Goal: Task Accomplishment & Management: Manage account settings

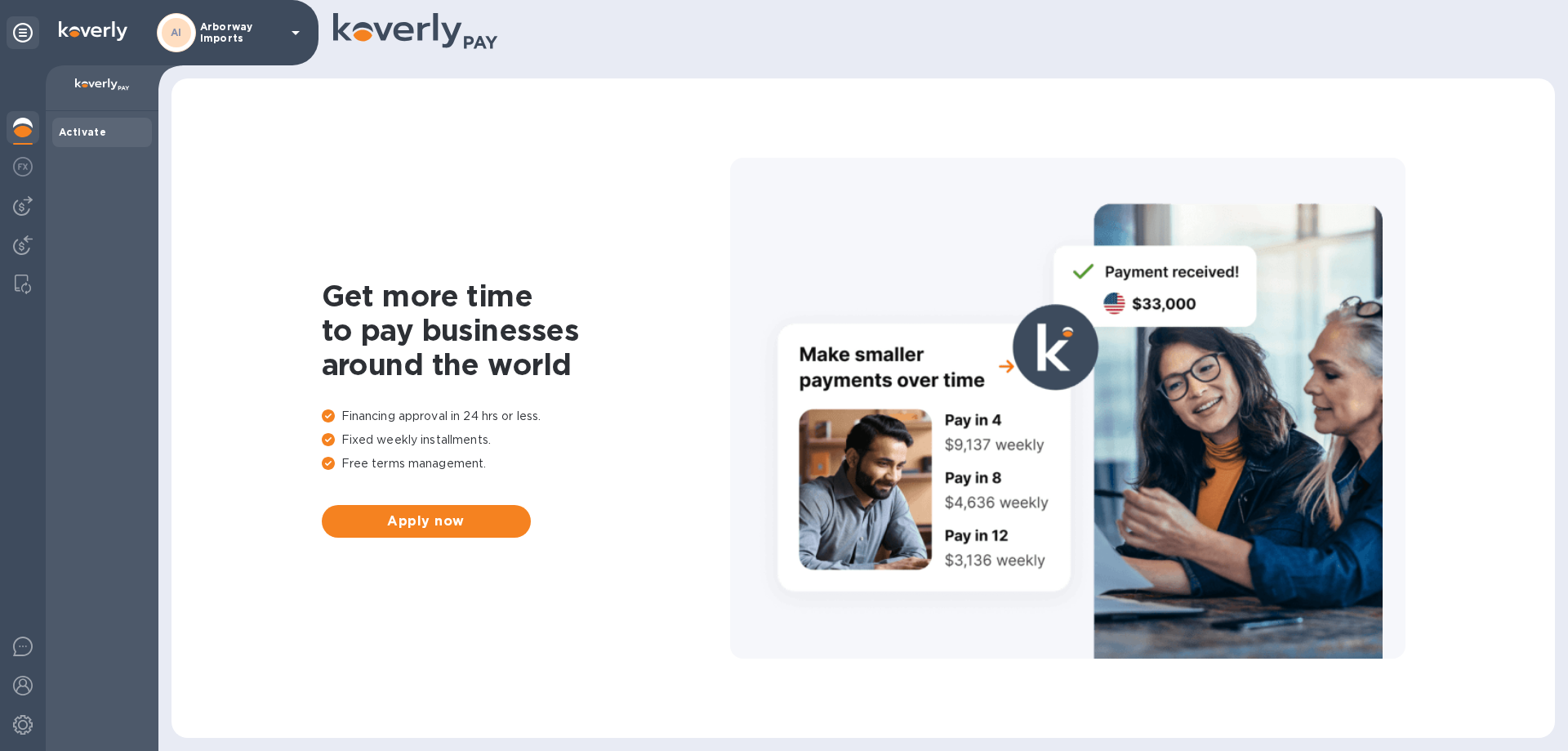
click at [207, 36] on p "Arborway Imports" at bounding box center [241, 33] width 81 height 23
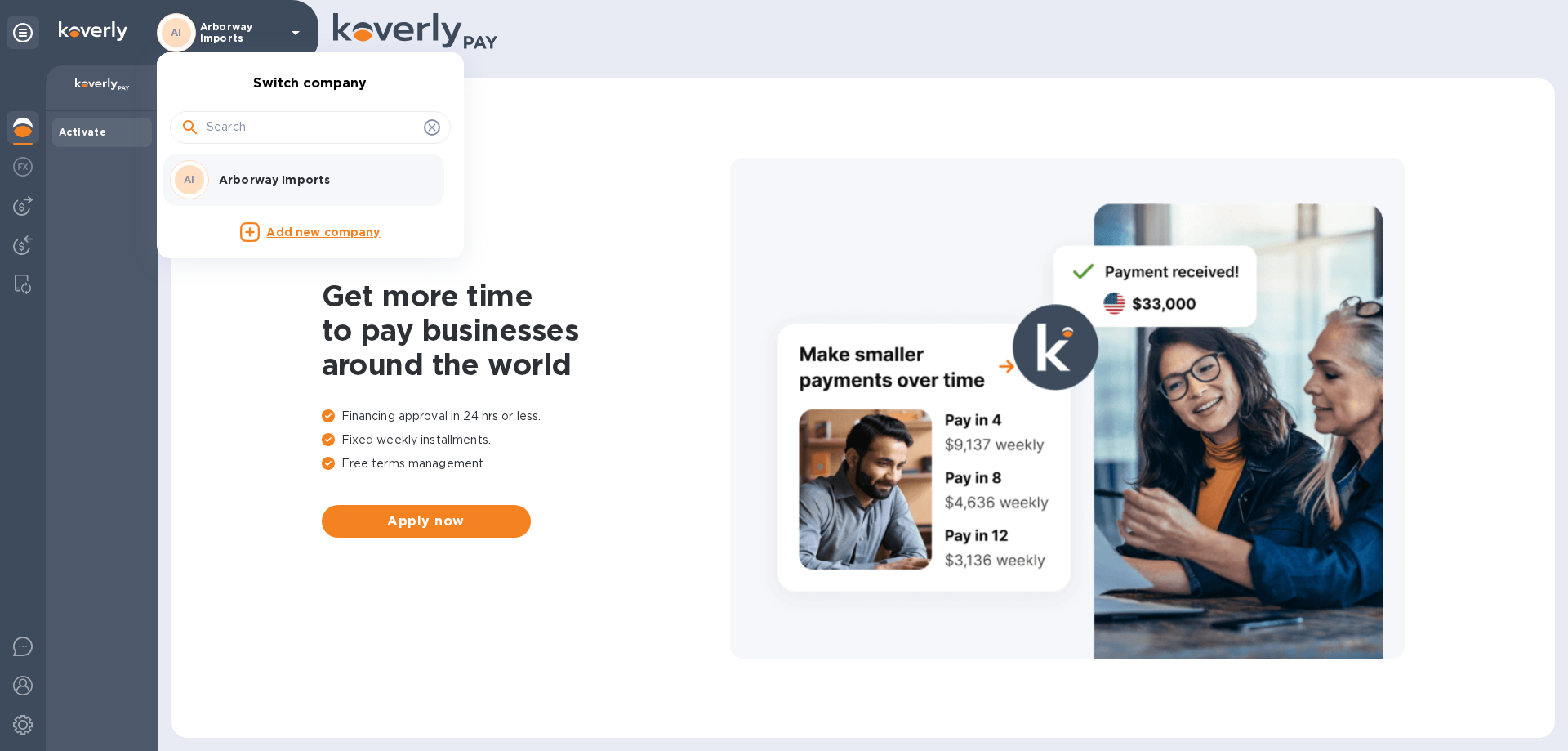
click at [268, 174] on p "Arborway Imports" at bounding box center [322, 179] width 206 height 16
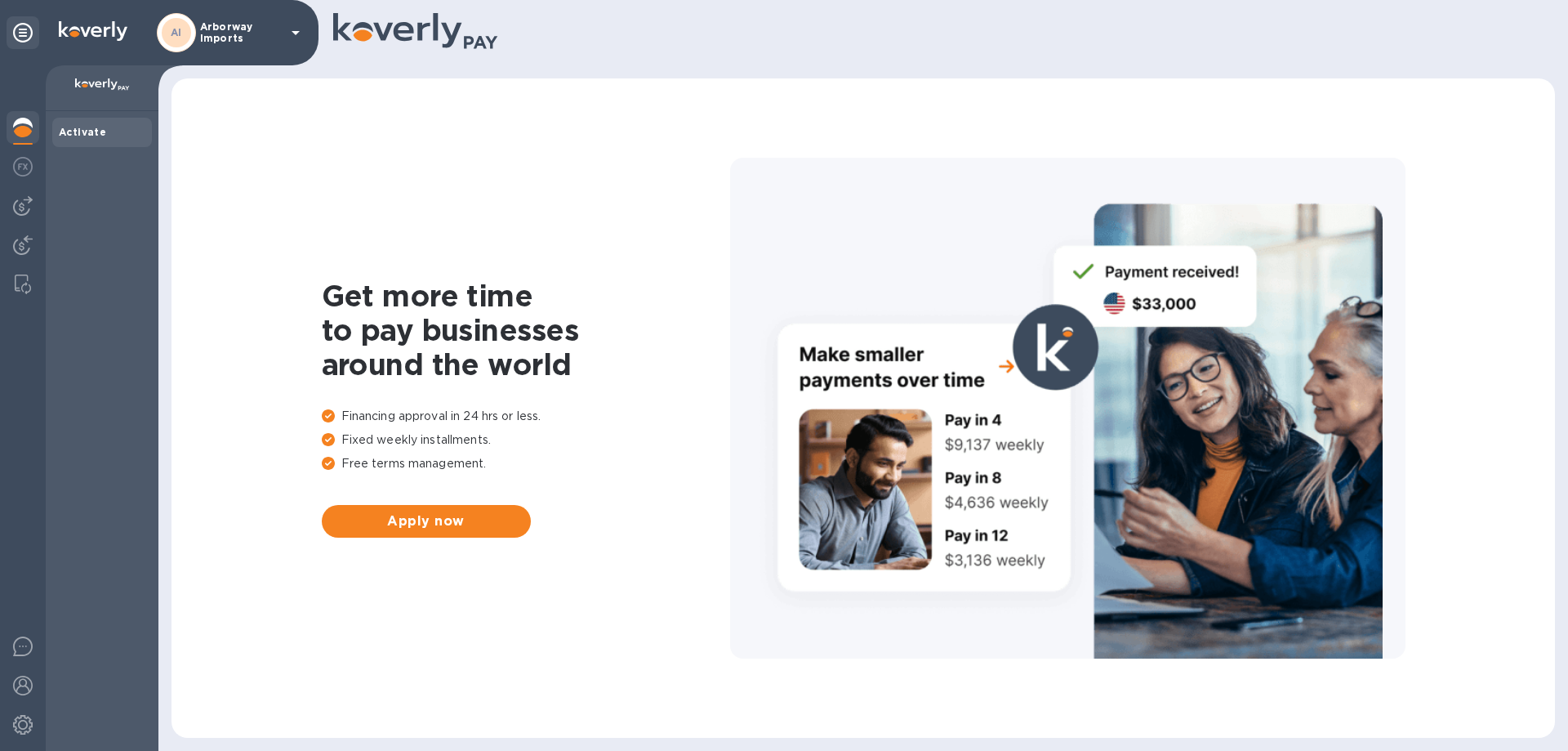
click at [246, 42] on p "Arborway Imports" at bounding box center [241, 33] width 81 height 23
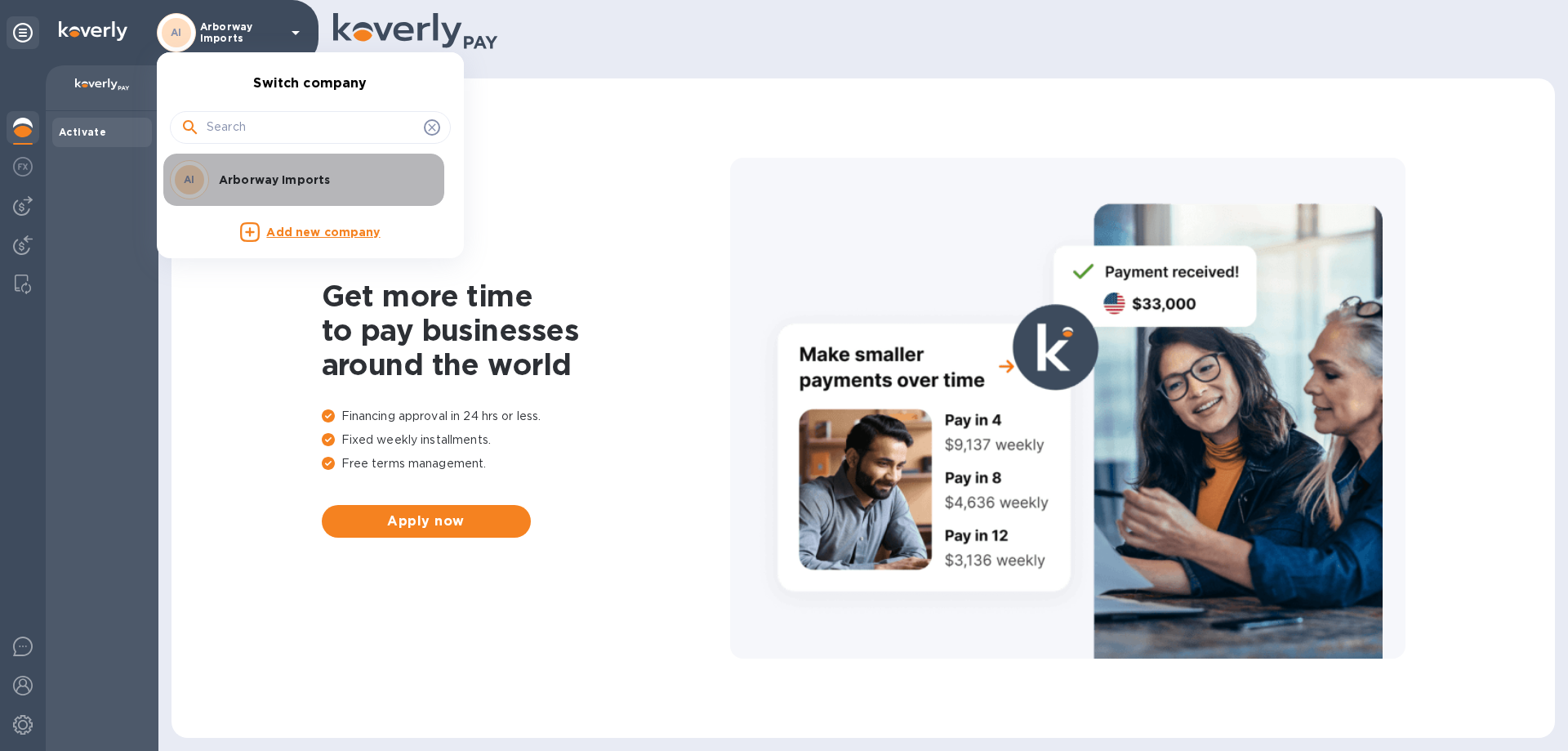
click at [229, 161] on div "AI Arborway Imports" at bounding box center [297, 179] width 255 height 39
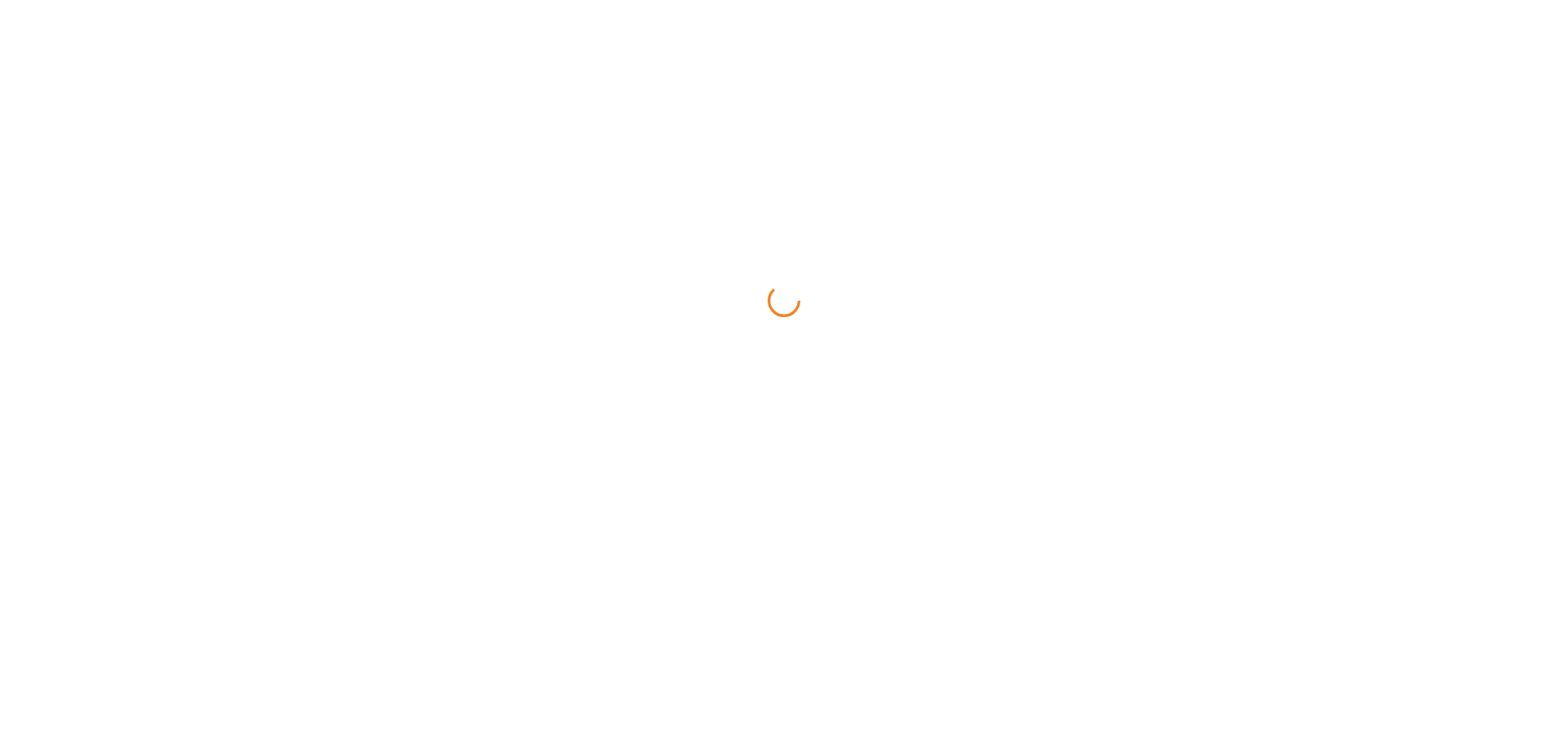
click at [23, 0] on html at bounding box center [784, 0] width 1568 height 0
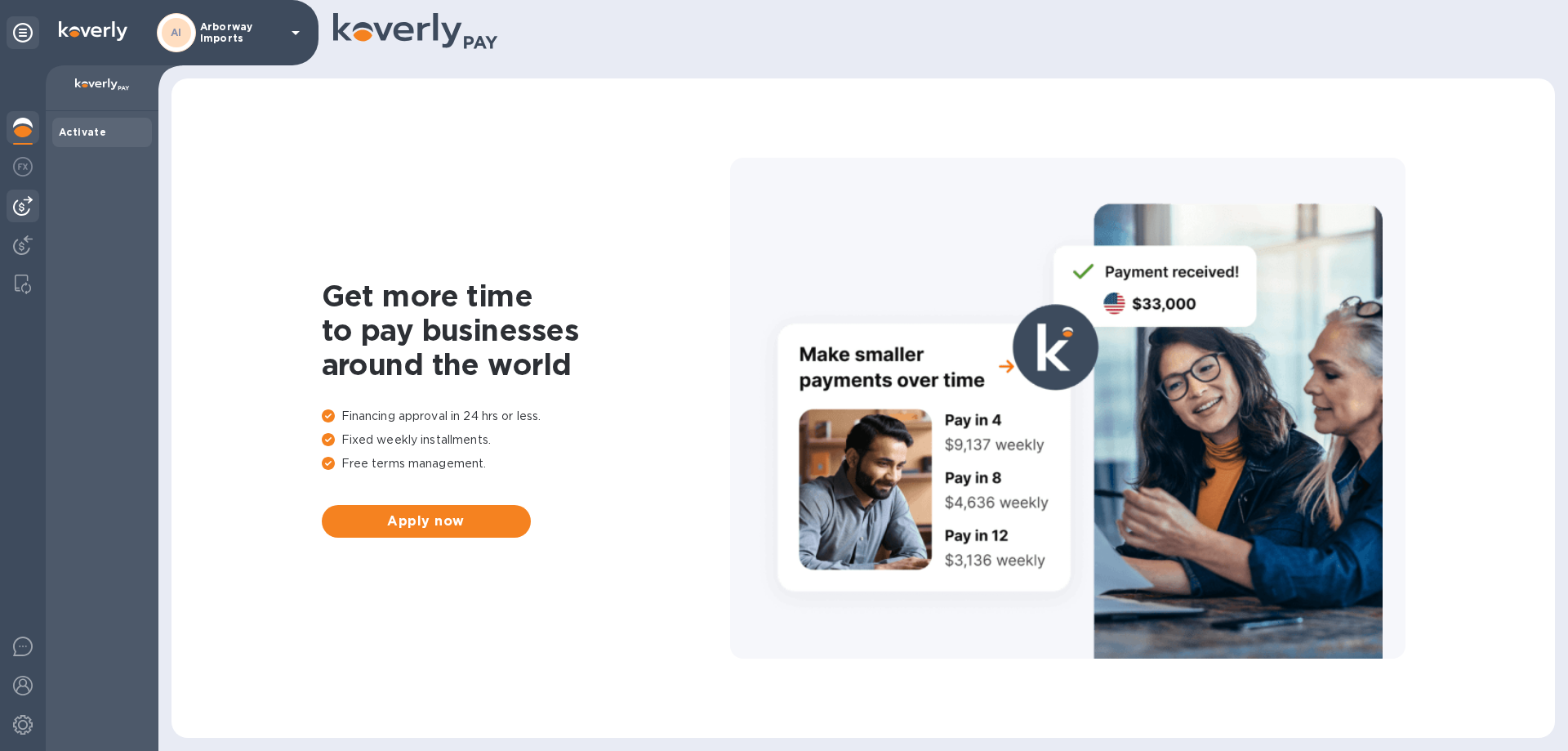
click at [25, 208] on img at bounding box center [23, 205] width 20 height 20
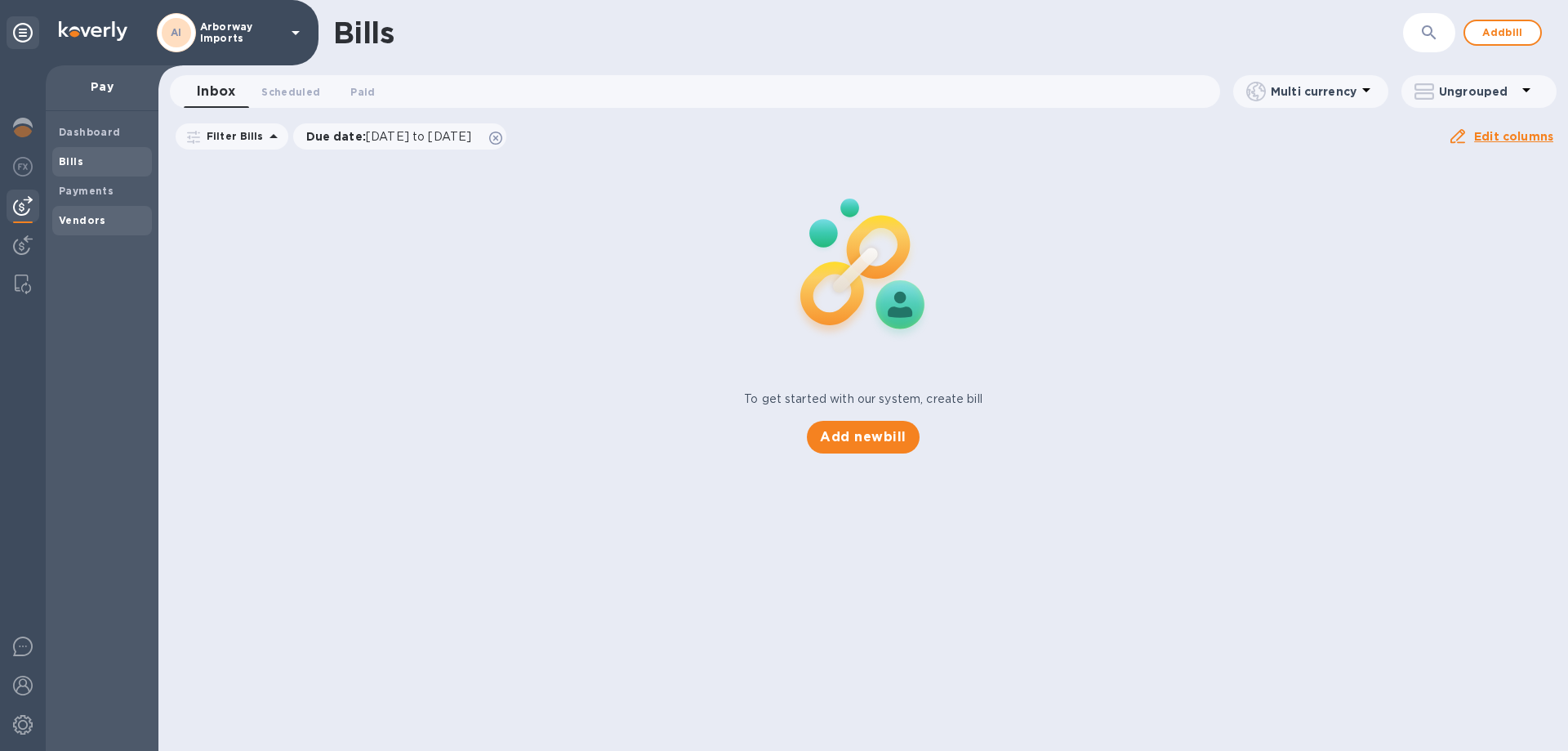
click at [93, 209] on div "Vendors" at bounding box center [101, 221] width 100 height 29
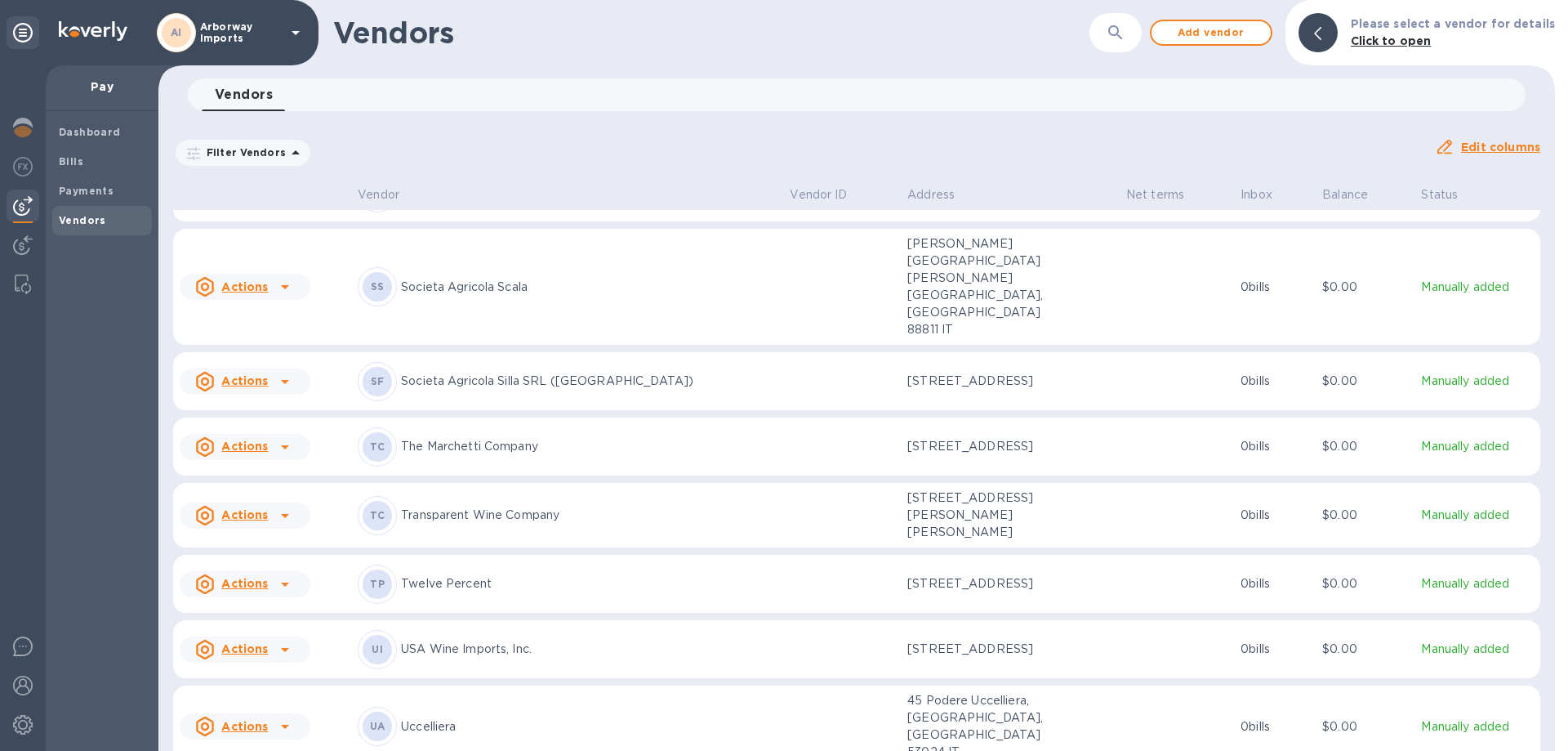
scroll to position [8047, 0]
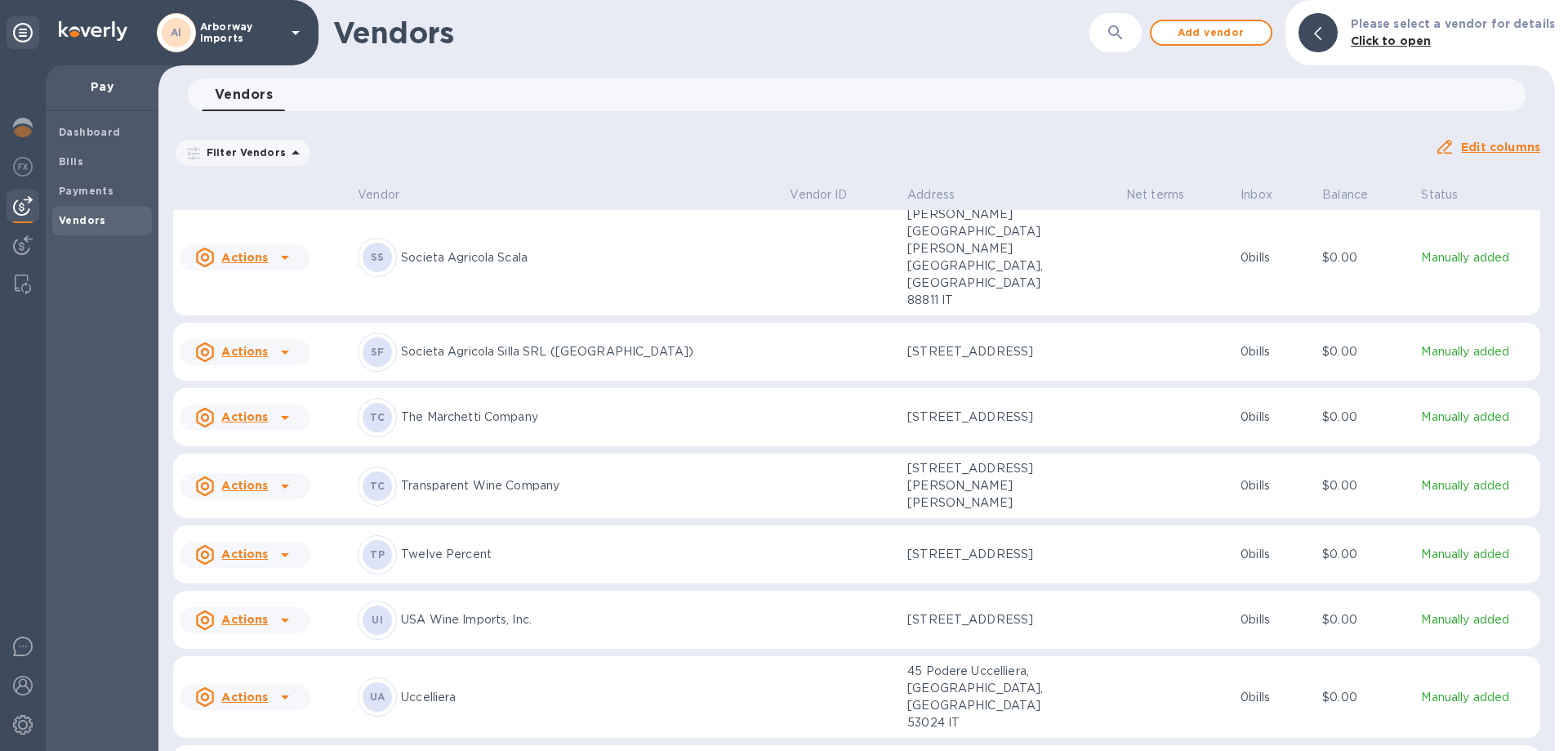
click at [525, 398] on div "TC The Marchetti Company" at bounding box center [567, 417] width 419 height 39
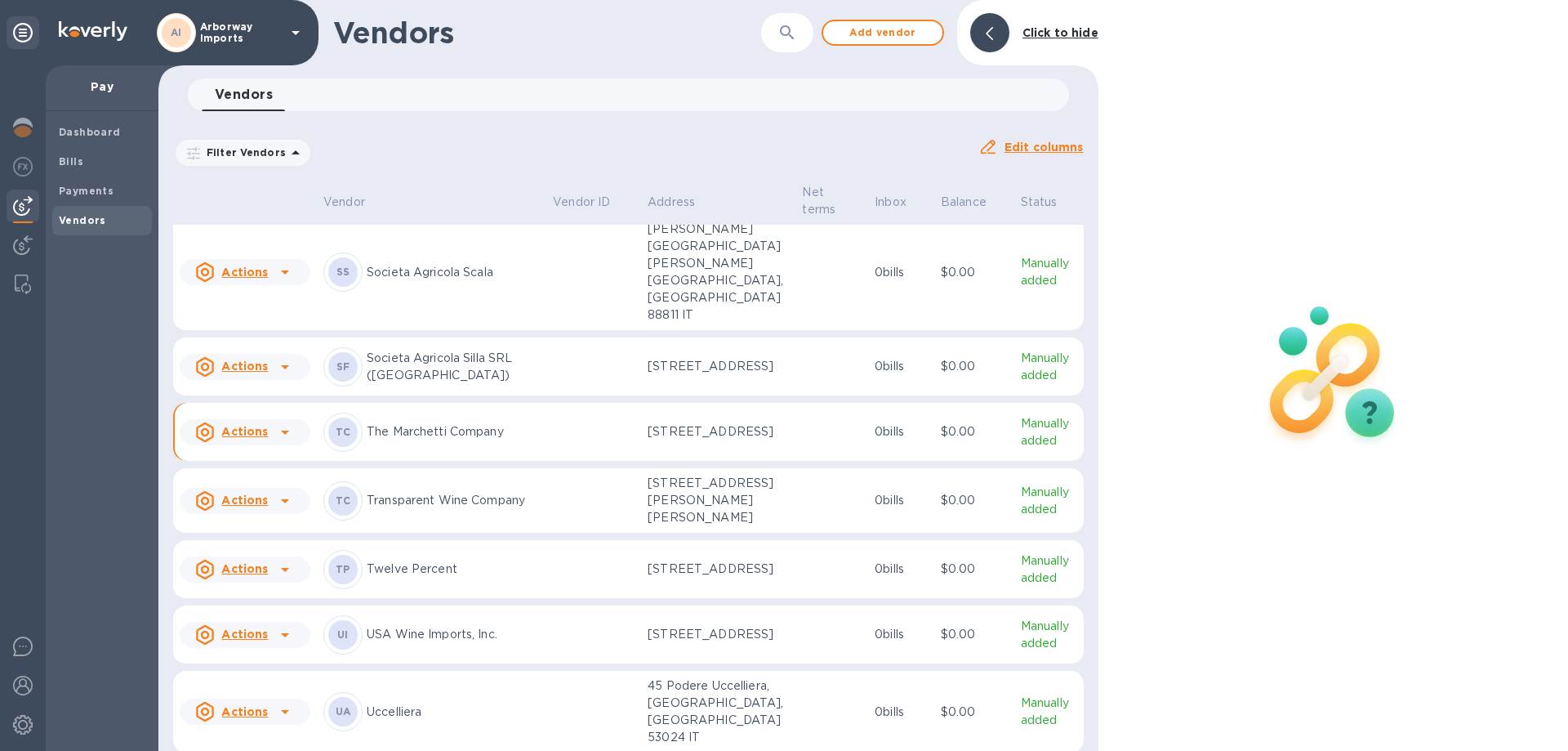
scroll to position [8158, 0]
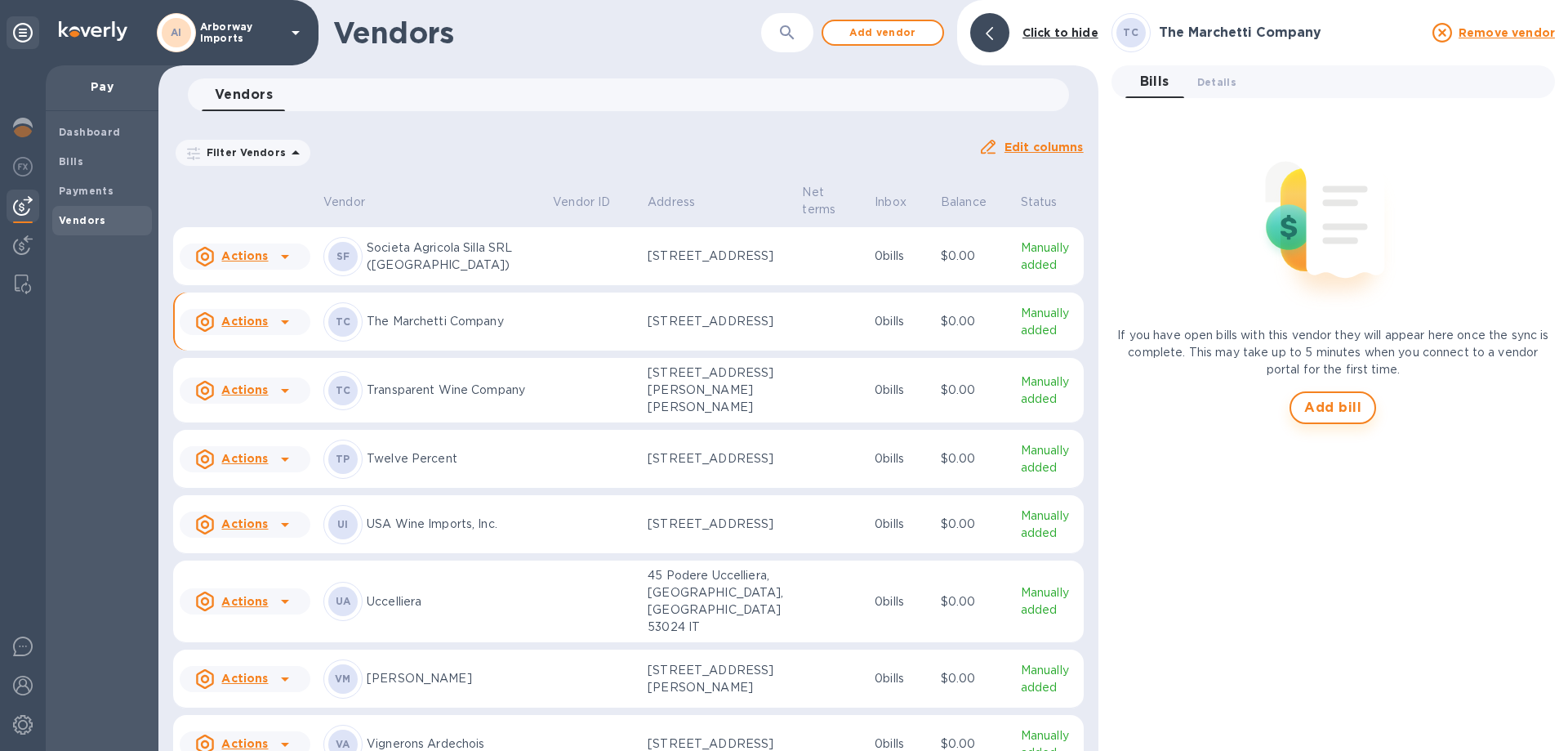
click at [1328, 414] on span "Add bill" at bounding box center [1332, 407] width 57 height 20
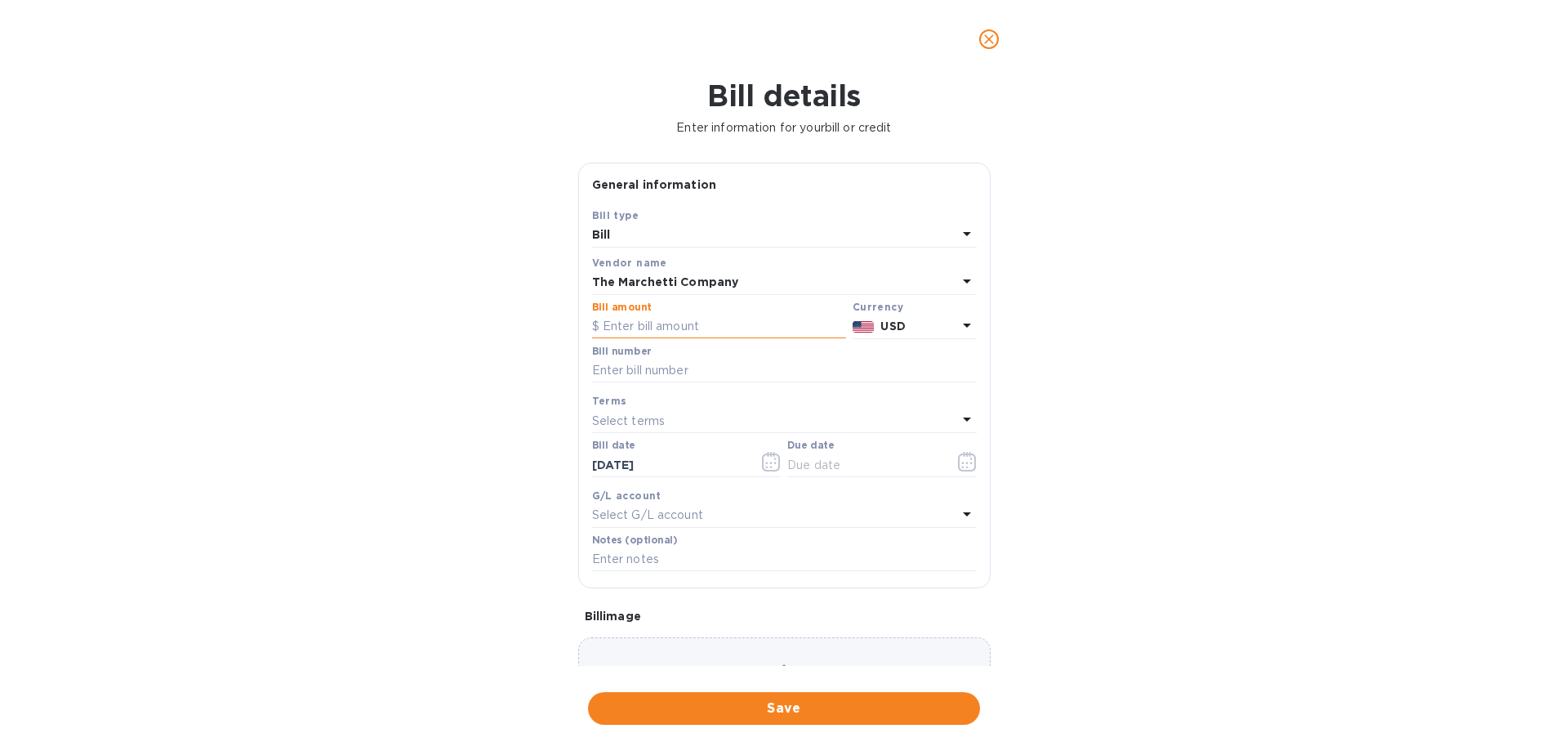
click at [669, 326] on input "text" at bounding box center [719, 327] width 254 height 24
type input "5,821.20"
click at [624, 368] on input "text" at bounding box center [784, 371] width 384 height 24
type input "22564"
click at [958, 463] on icon "button" at bounding box center [967, 462] width 19 height 20
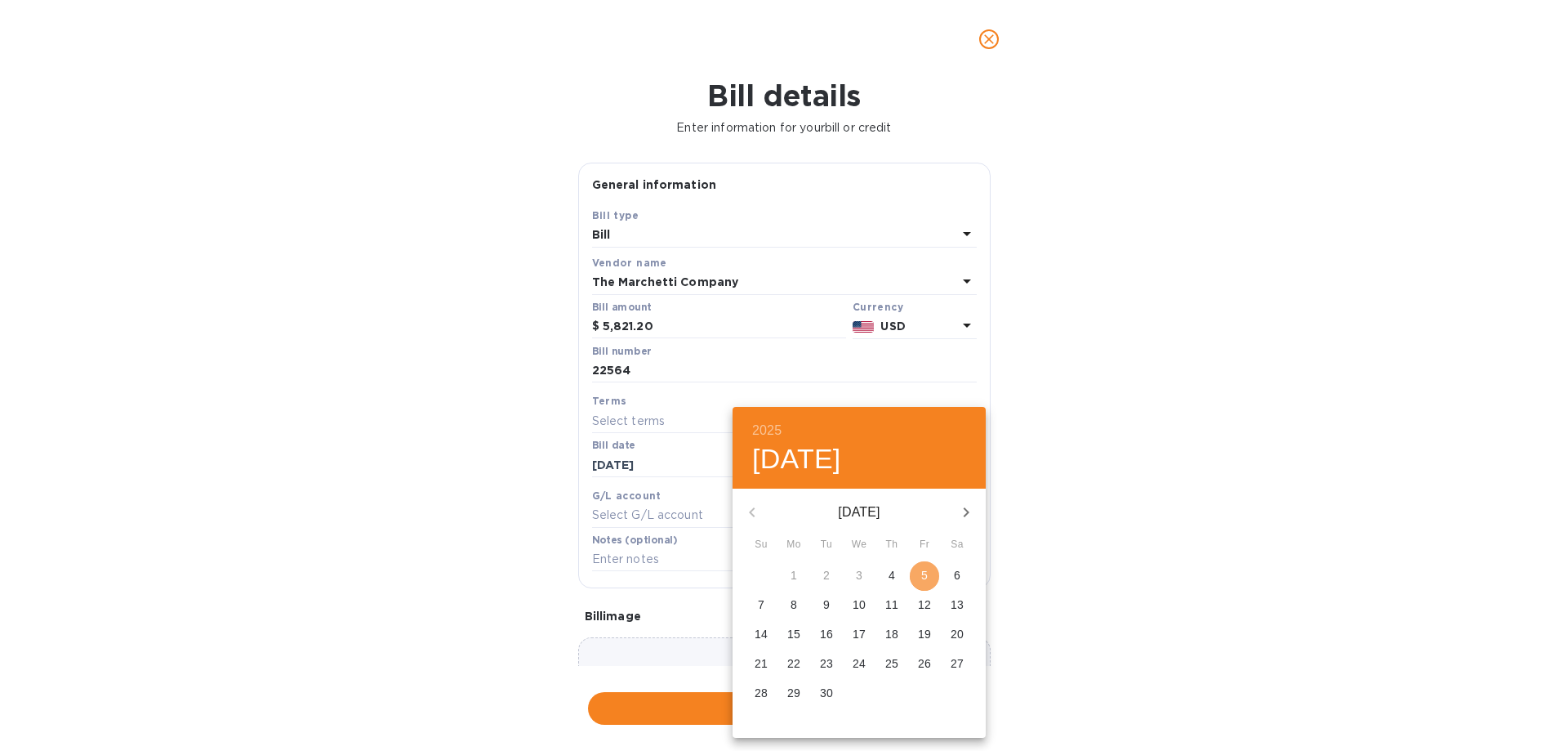
click at [924, 571] on p "5" at bounding box center [925, 575] width 7 height 16
type input "[DATE]"
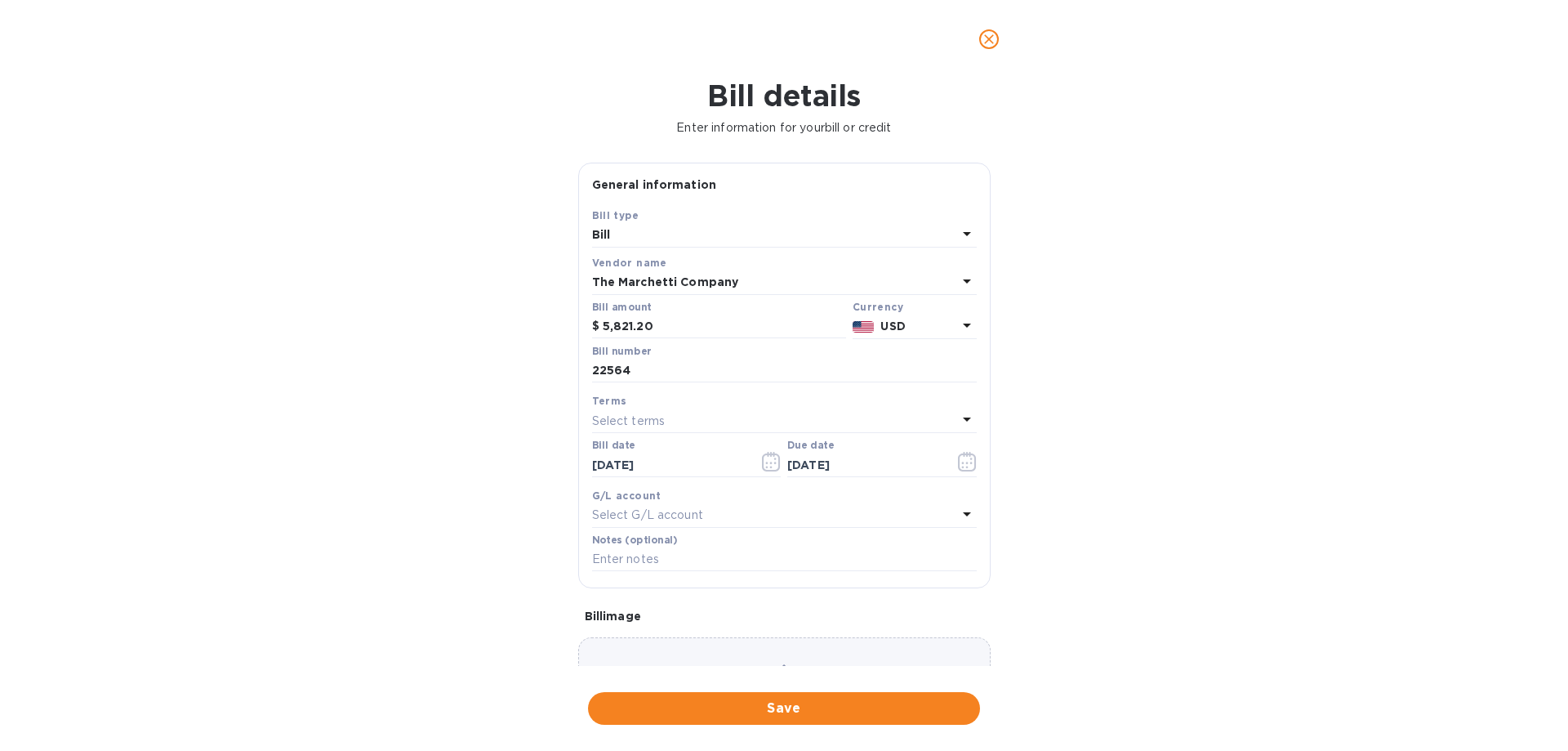
click at [707, 656] on div "Choose a bill and drag it here" at bounding box center [784, 696] width 412 height 118
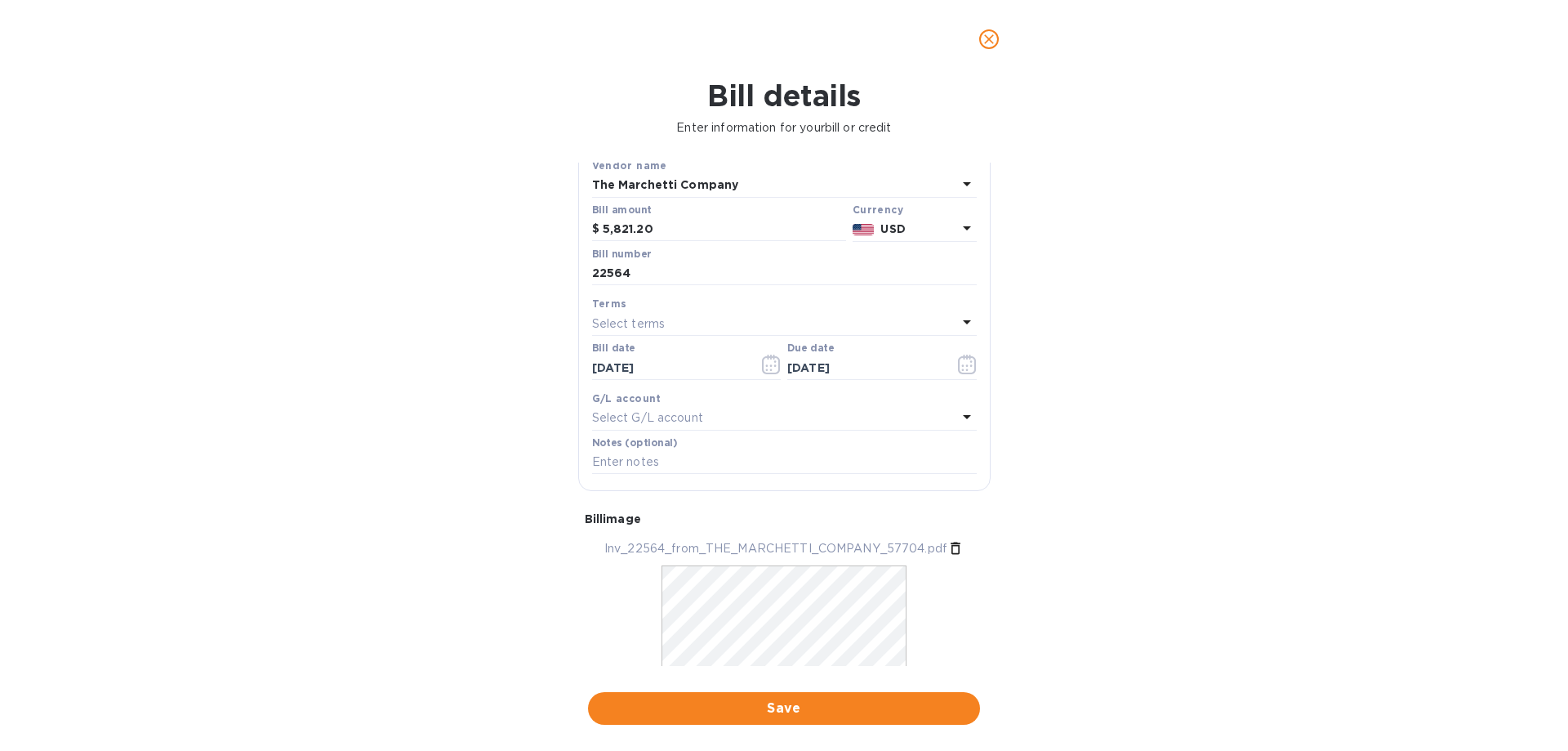
scroll to position [159, 0]
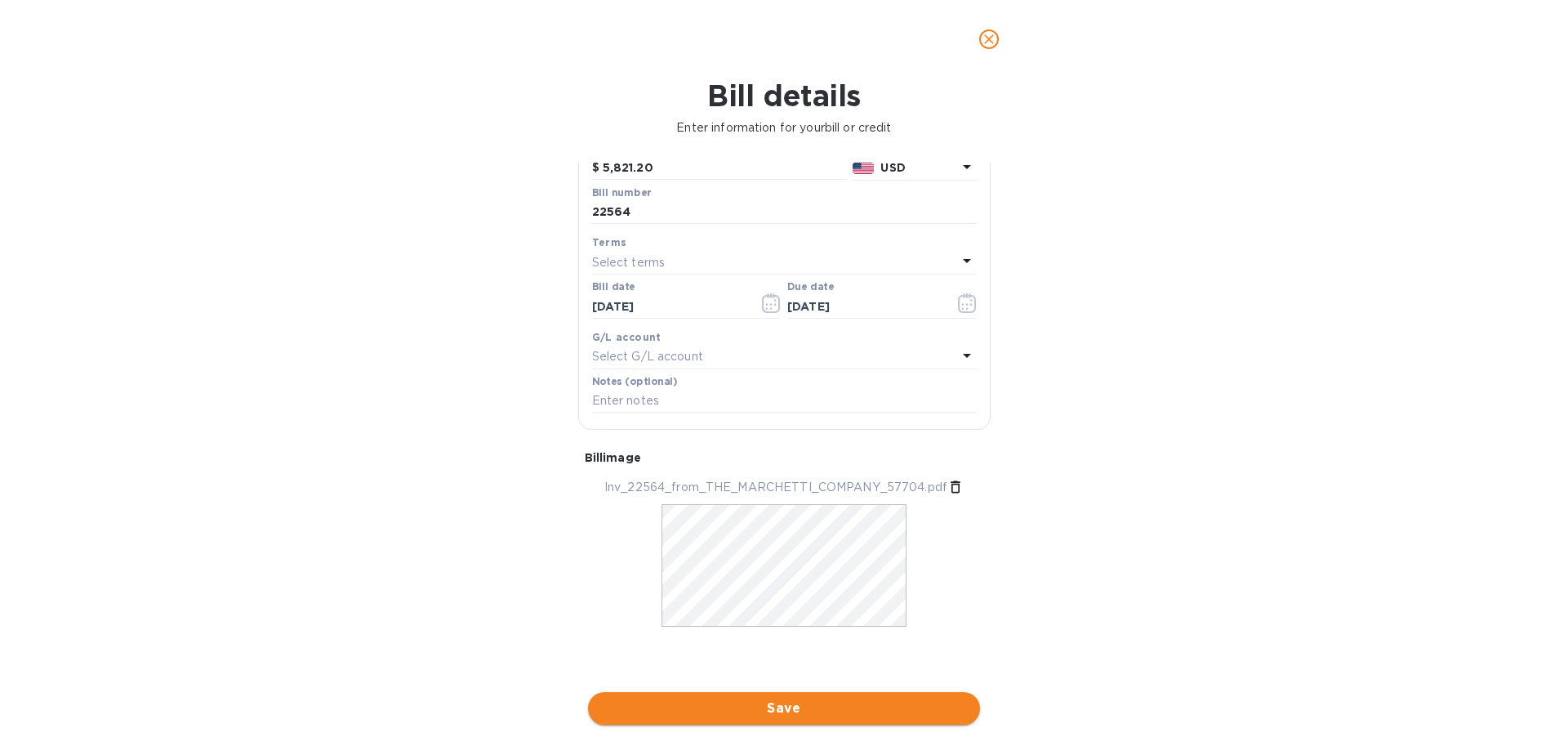
click at [809, 698] on button "Save" at bounding box center [784, 709] width 392 height 33
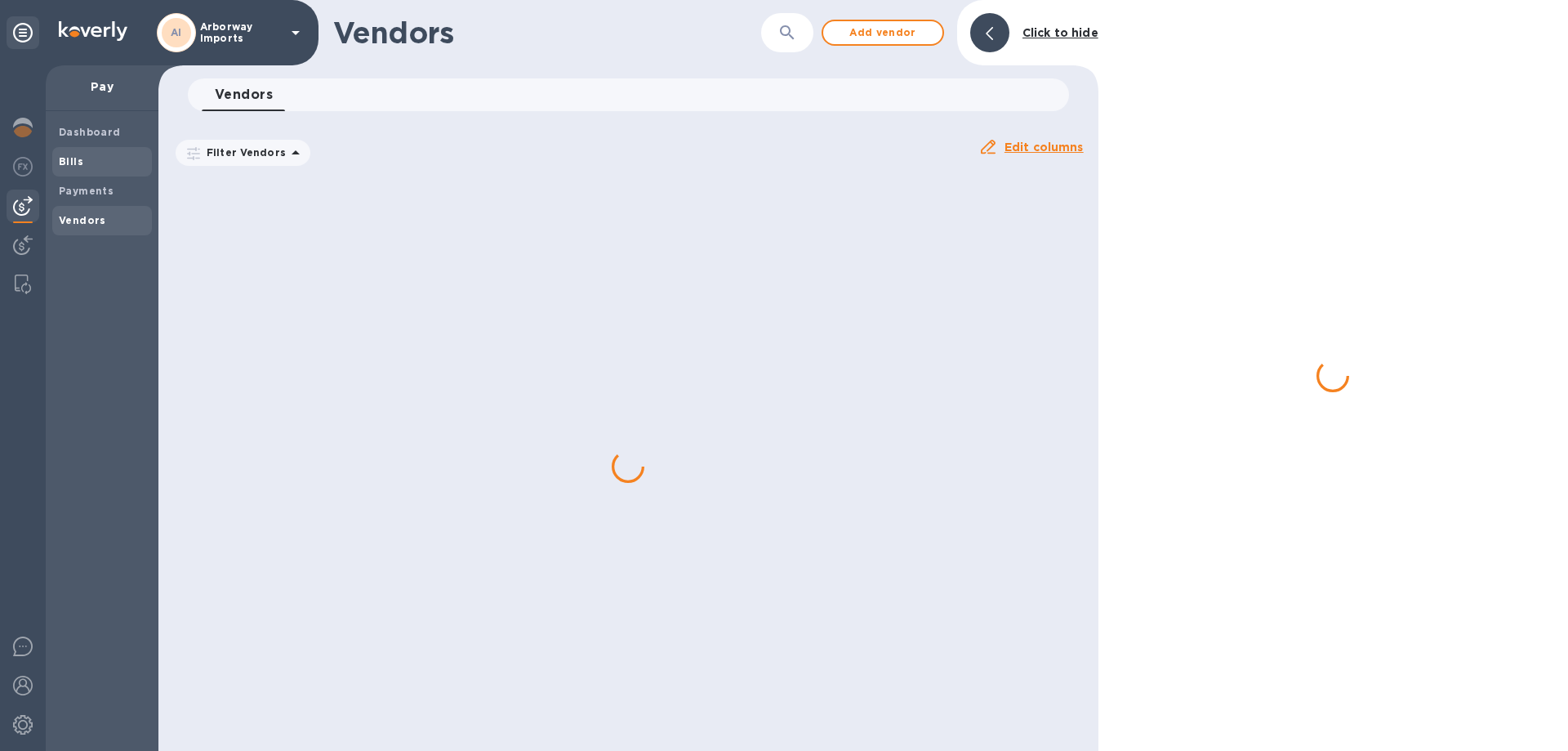
click at [98, 153] on span "Bills" at bounding box center [102, 161] width 87 height 16
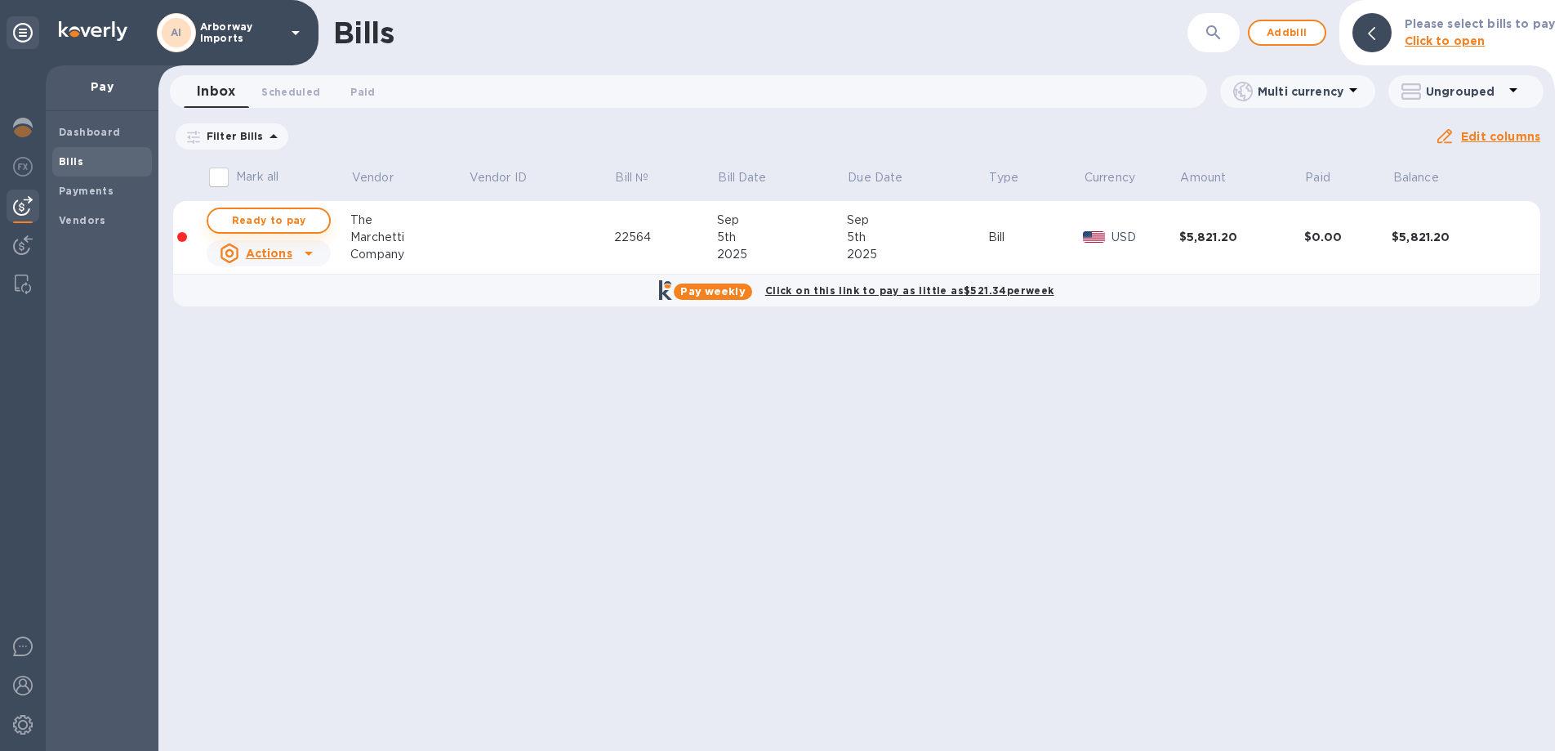
click at [274, 221] on span "Ready to pay" at bounding box center [268, 220] width 94 height 20
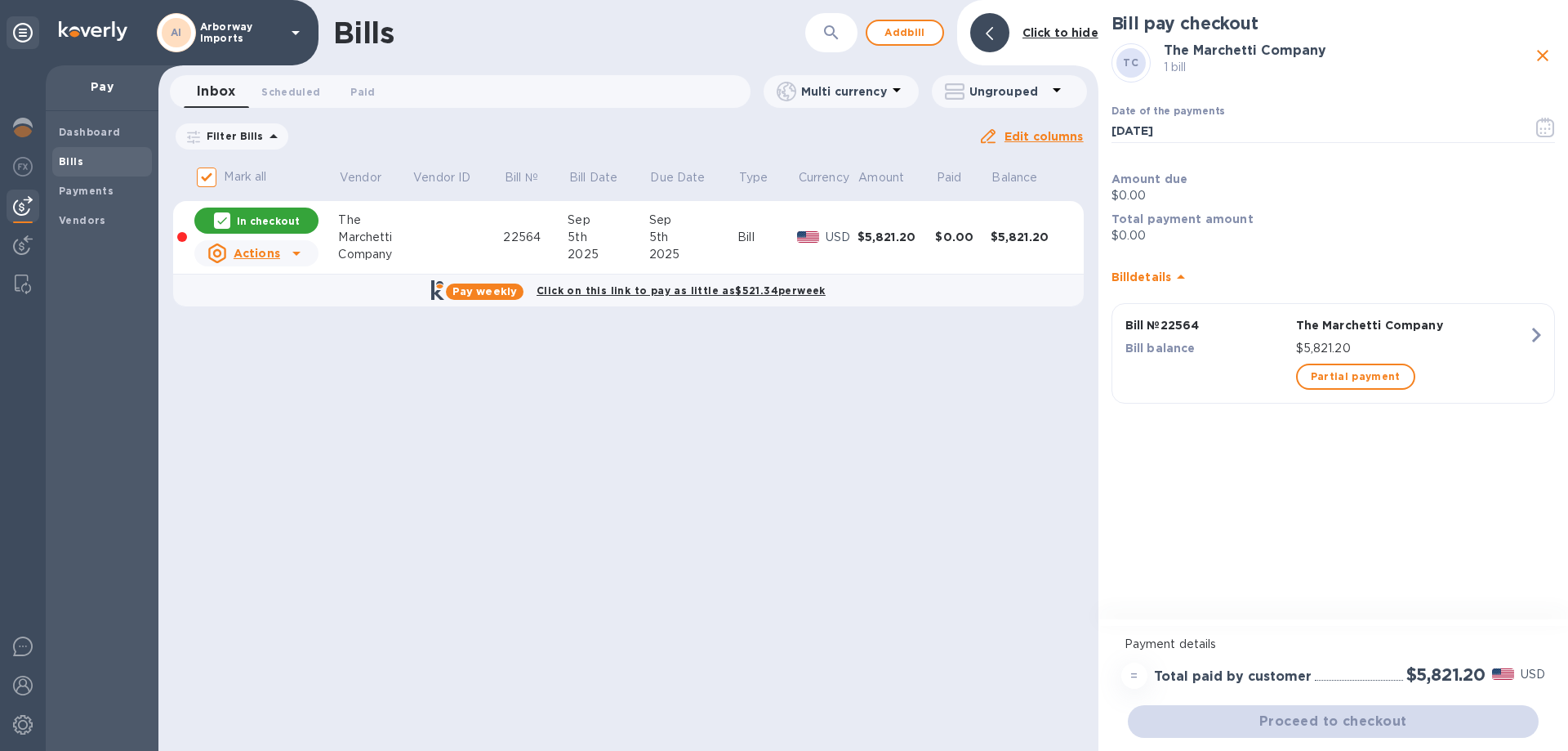
click at [1403, 716] on div "Proceed to checkout" at bounding box center [1333, 721] width 417 height 39
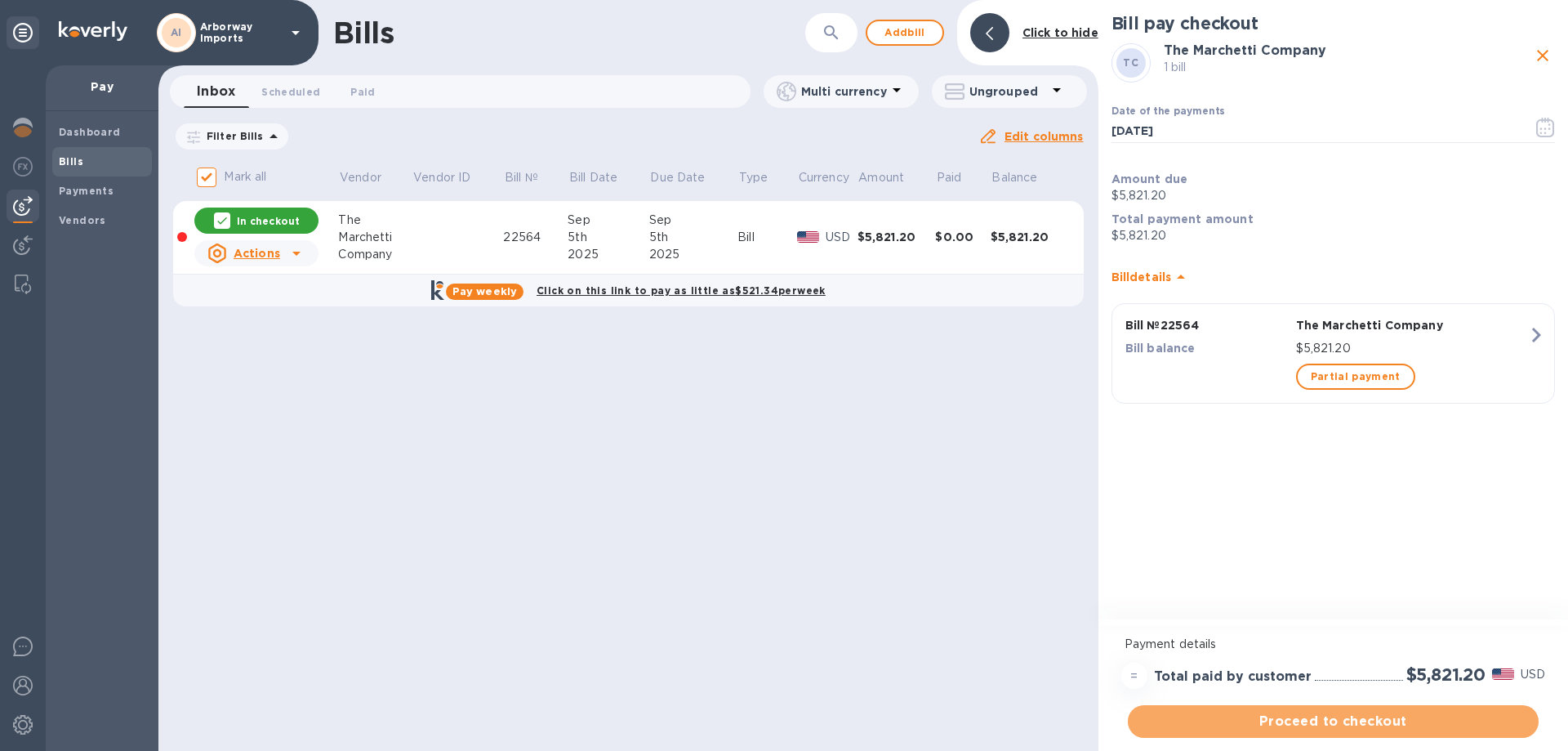
click at [1403, 716] on span "Proceed to checkout" at bounding box center [1333, 722] width 384 height 20
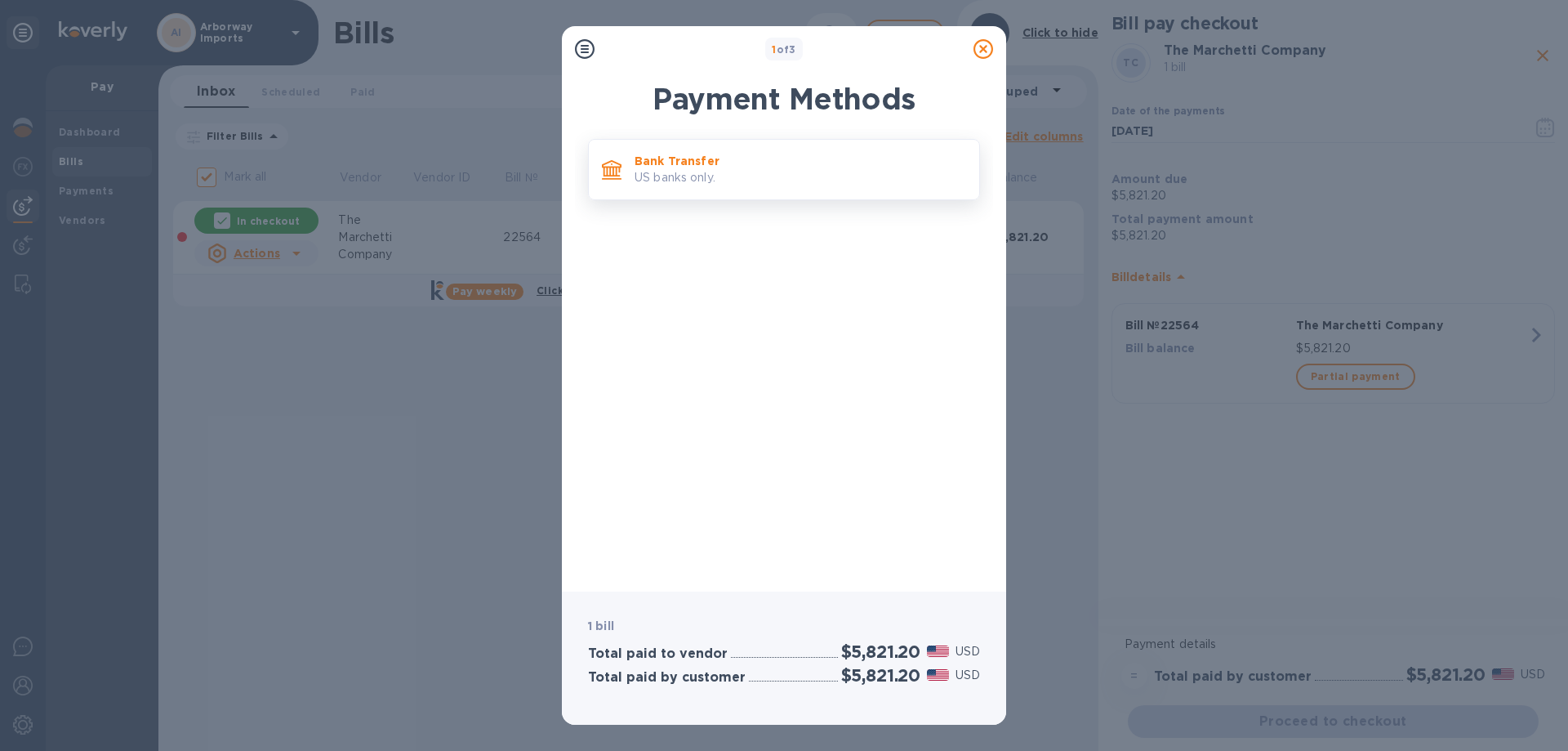
click at [808, 165] on p "Bank Transfer" at bounding box center [800, 160] width 332 height 16
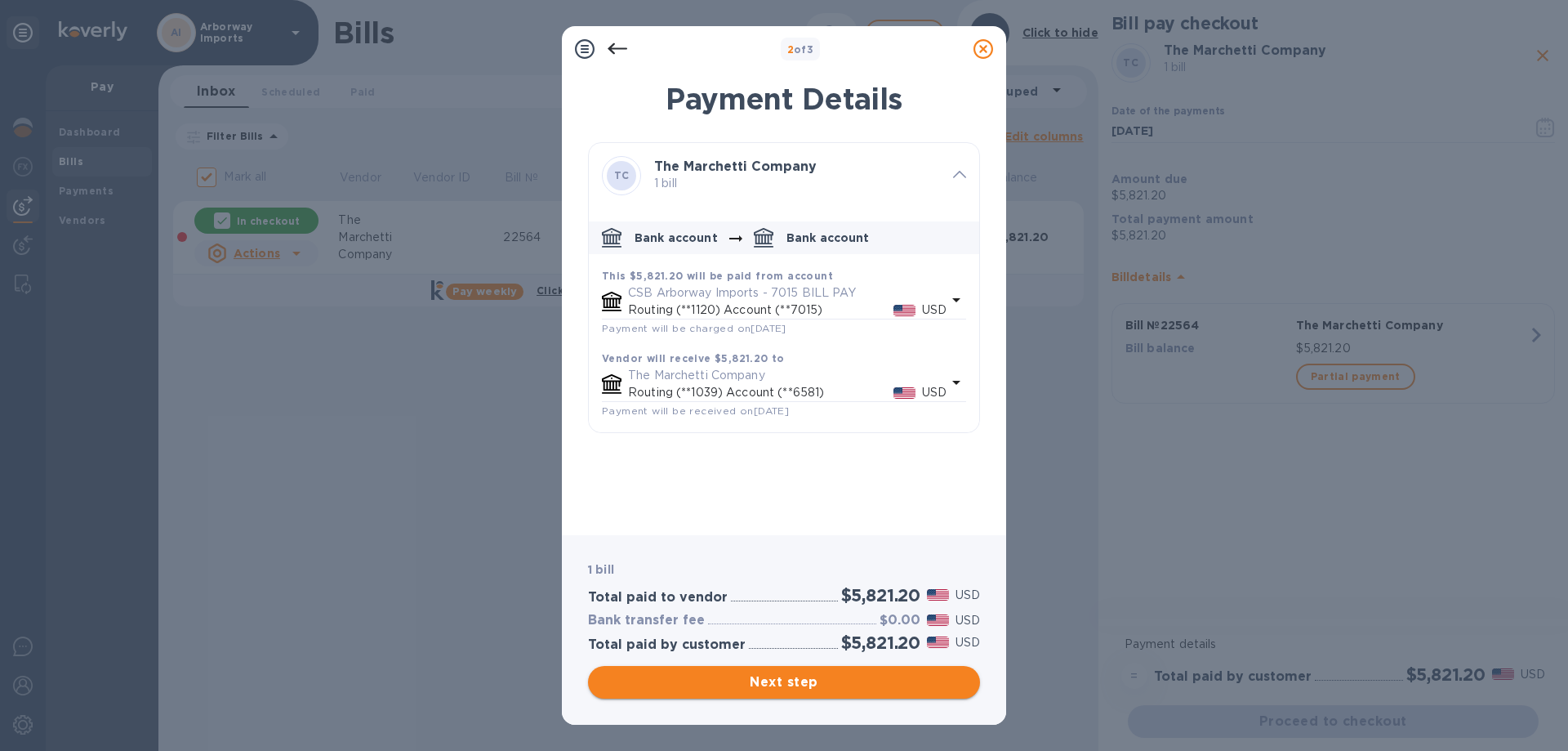
click at [830, 683] on span "Next step" at bounding box center [784, 682] width 366 height 20
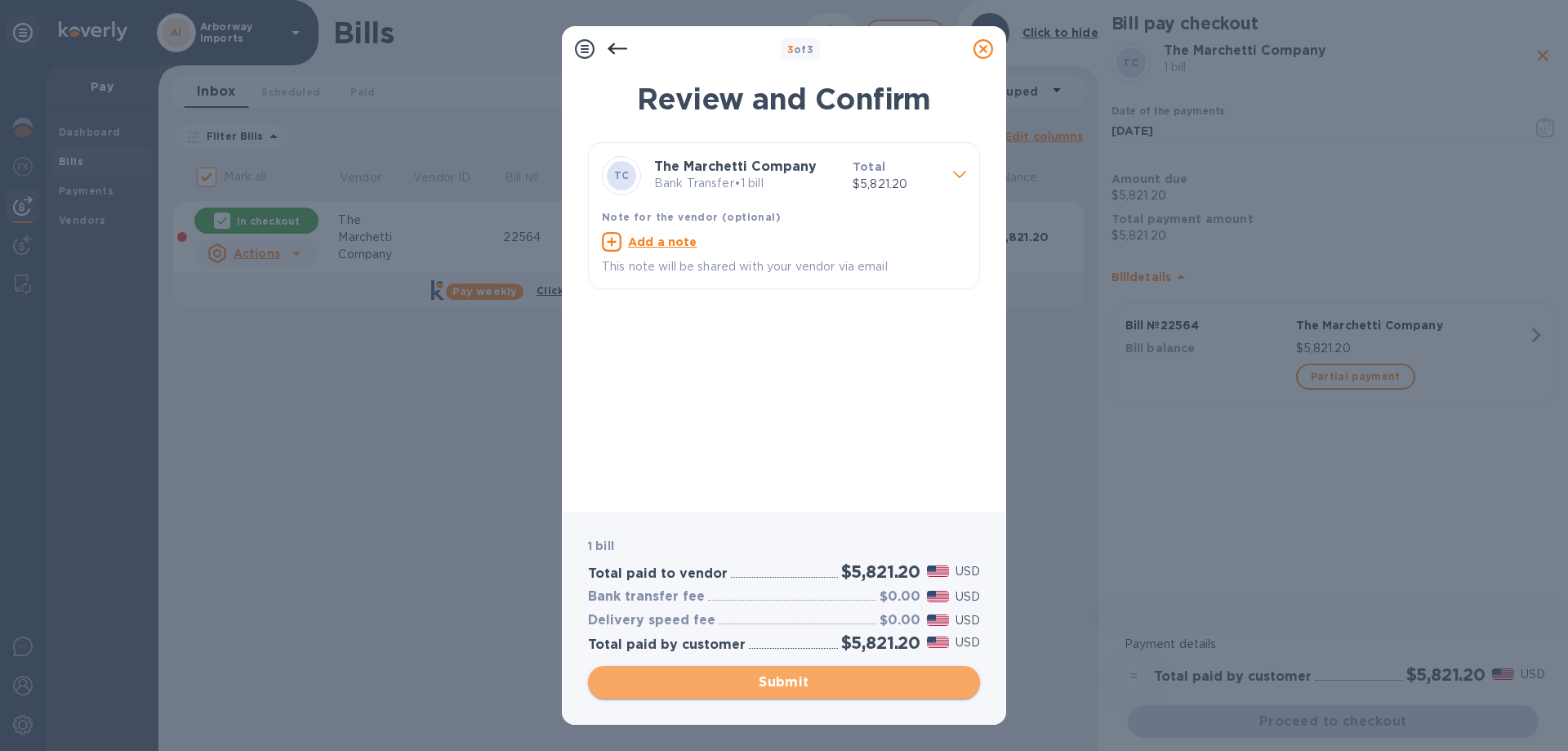
click at [845, 678] on span "Submit" at bounding box center [784, 682] width 366 height 20
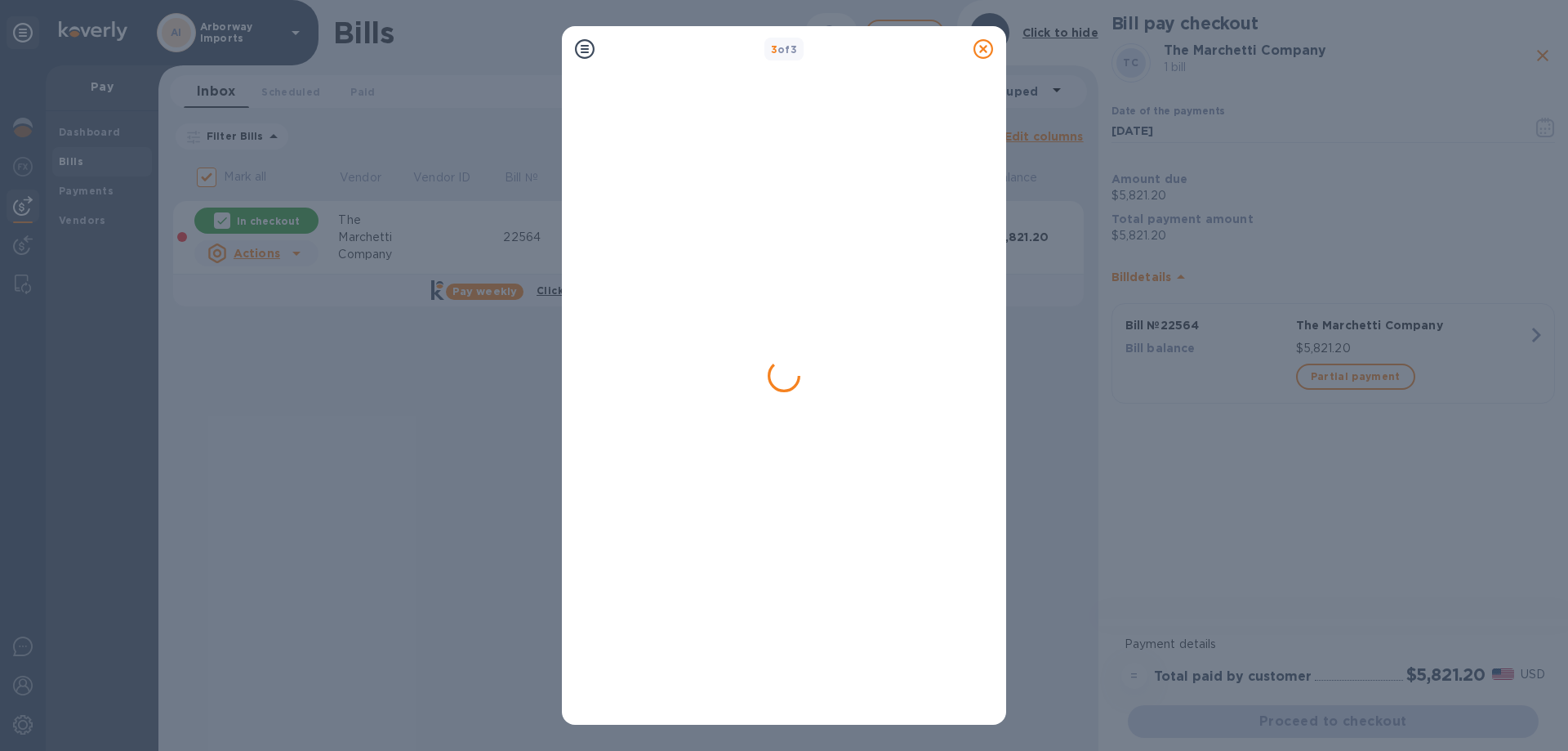
checkbox input "false"
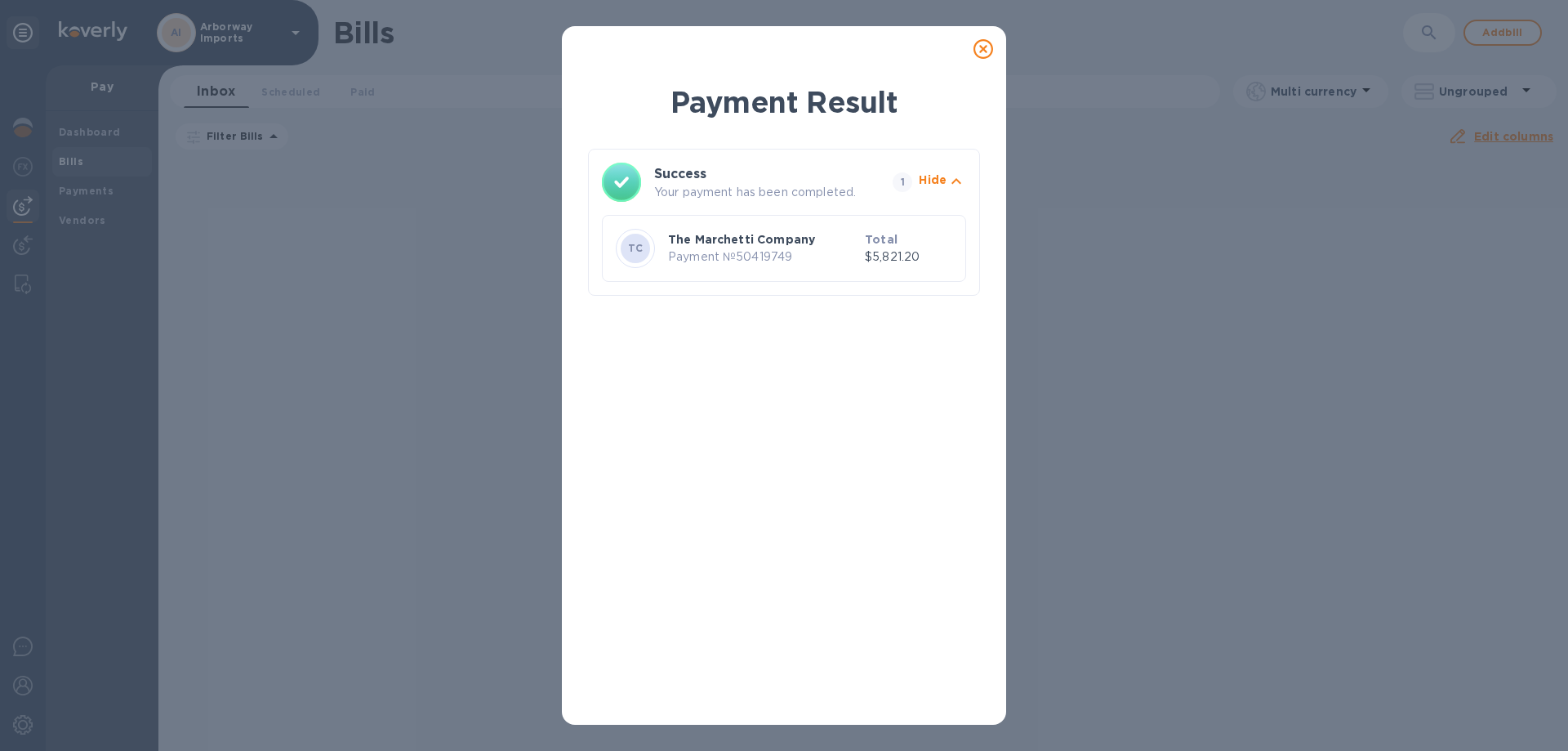
click at [981, 44] on icon at bounding box center [983, 49] width 20 height 20
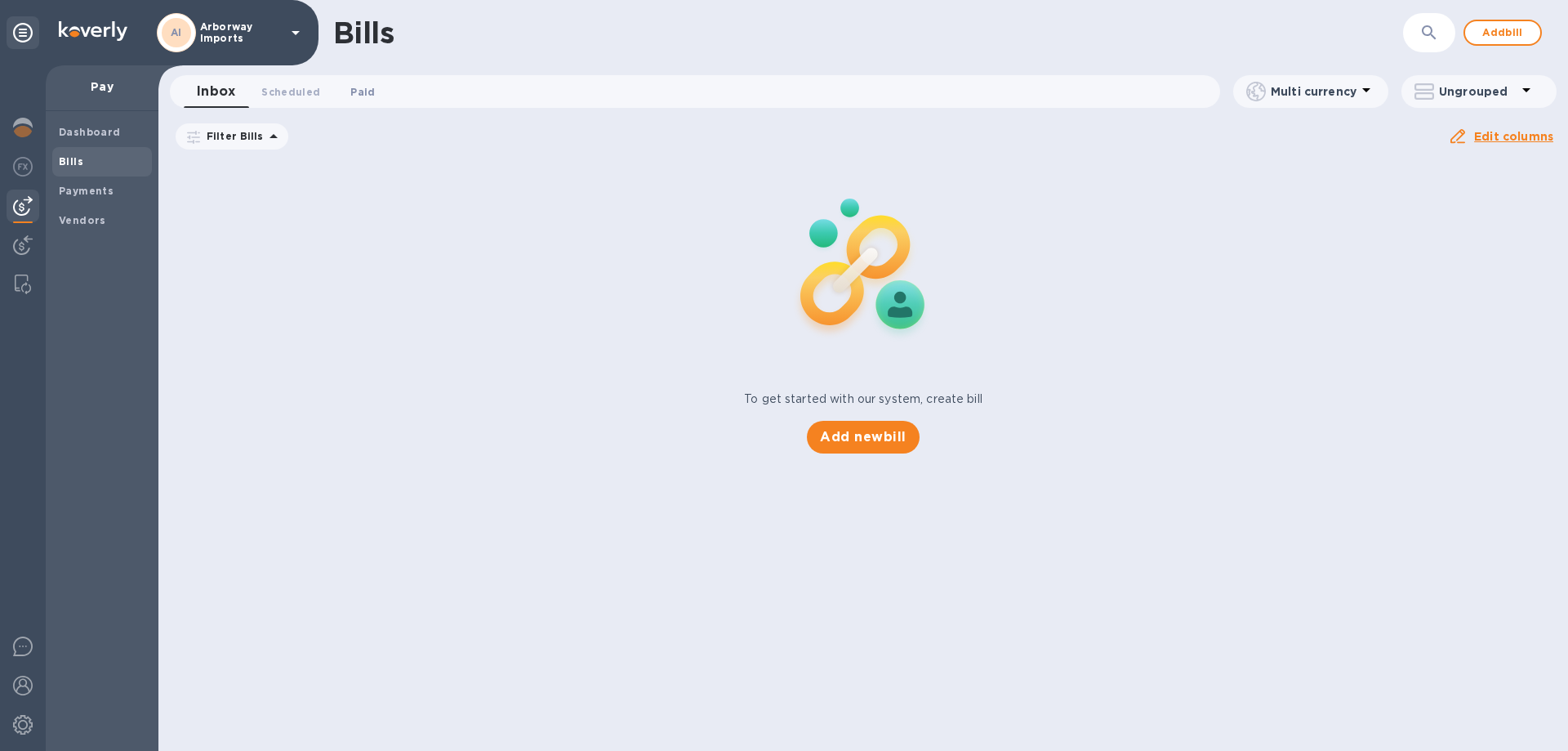
click at [370, 87] on span "Paid 0" at bounding box center [363, 92] width 24 height 17
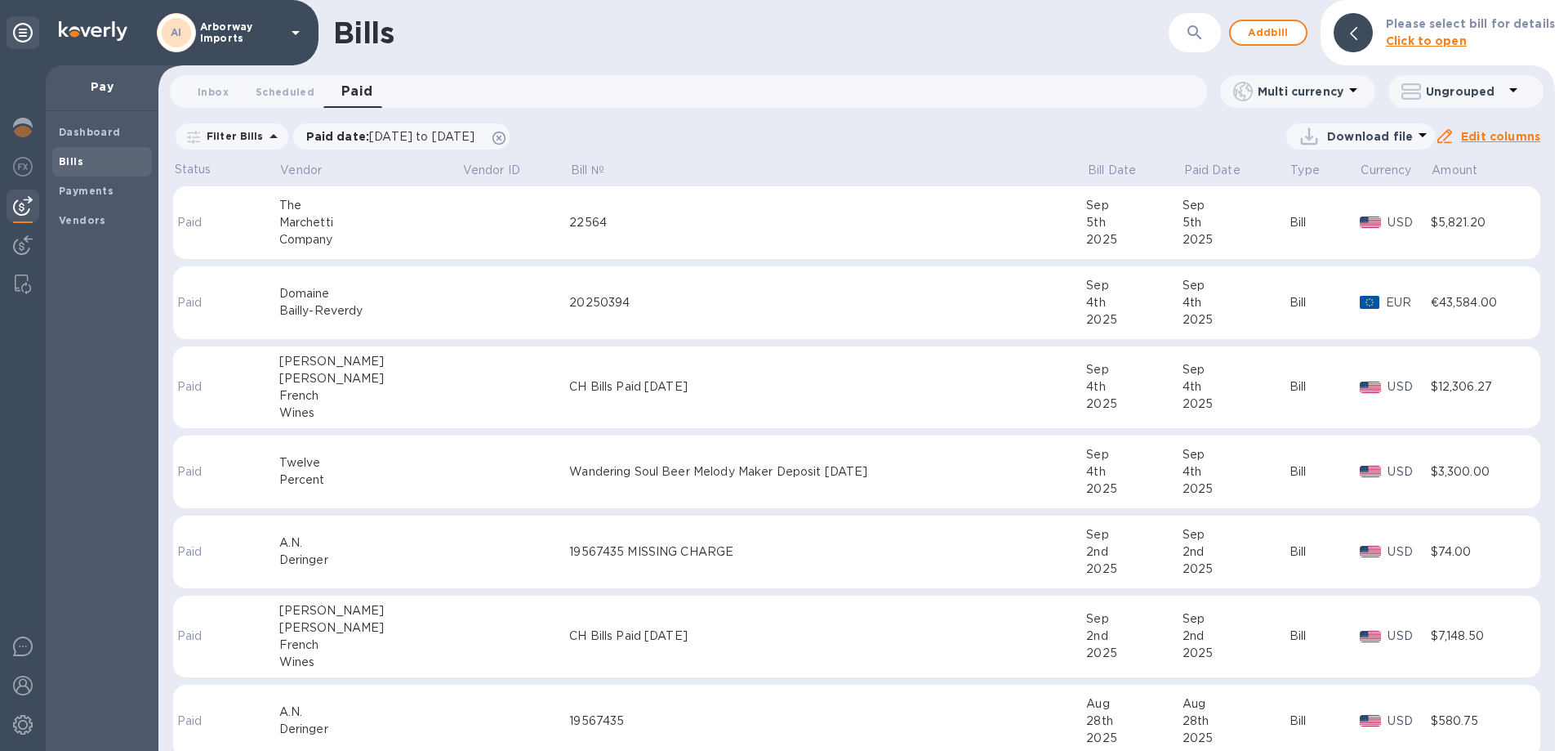
drag, startPoint x: 526, startPoint y: 246, endPoint x: 827, endPoint y: 128, distance: 323.3
click at [827, 128] on div "Download file" at bounding box center [976, 136] width 918 height 26
click at [815, 218] on div "22564" at bounding box center [827, 223] width 517 height 17
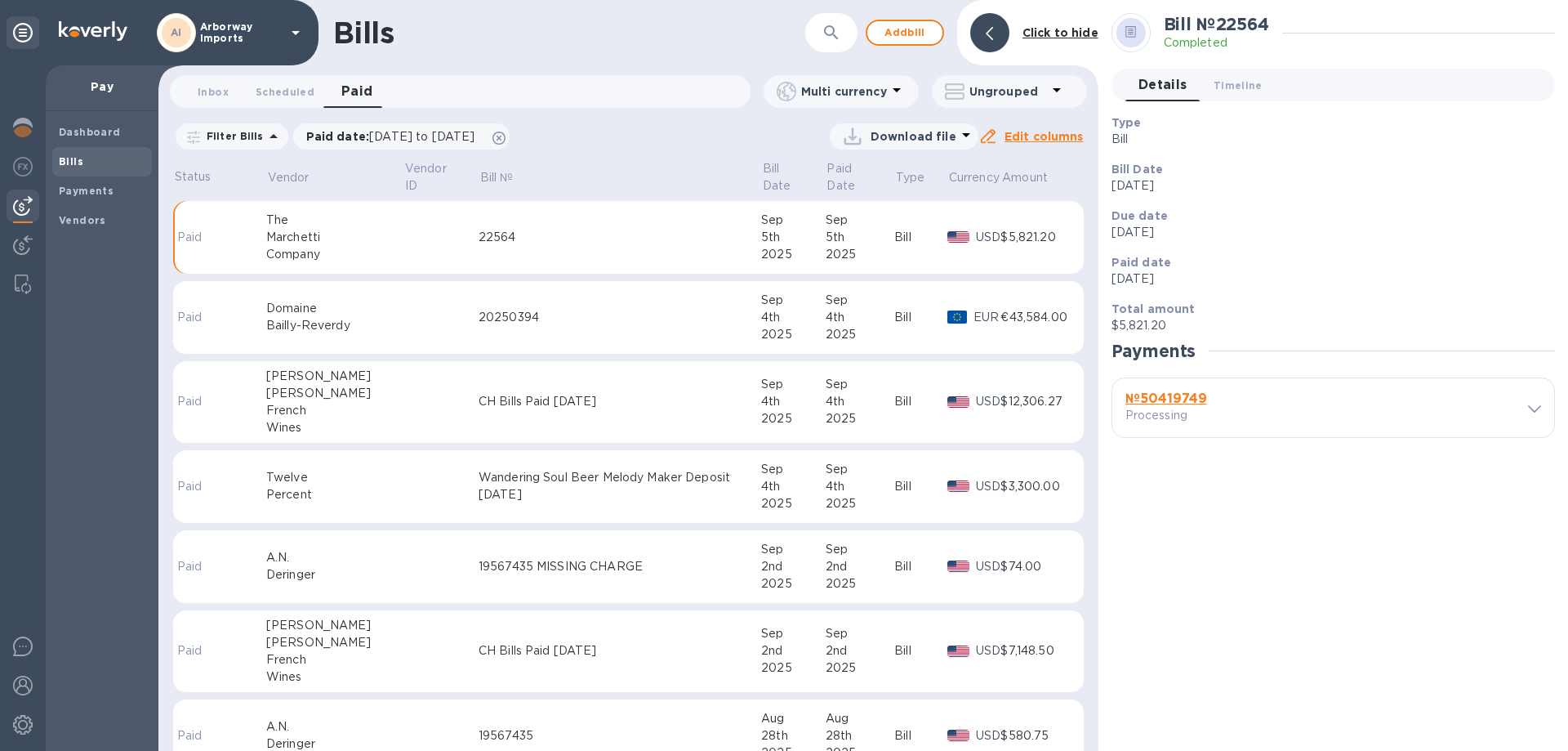
click at [1170, 400] on b "№ 50419749" at bounding box center [1166, 398] width 81 height 16
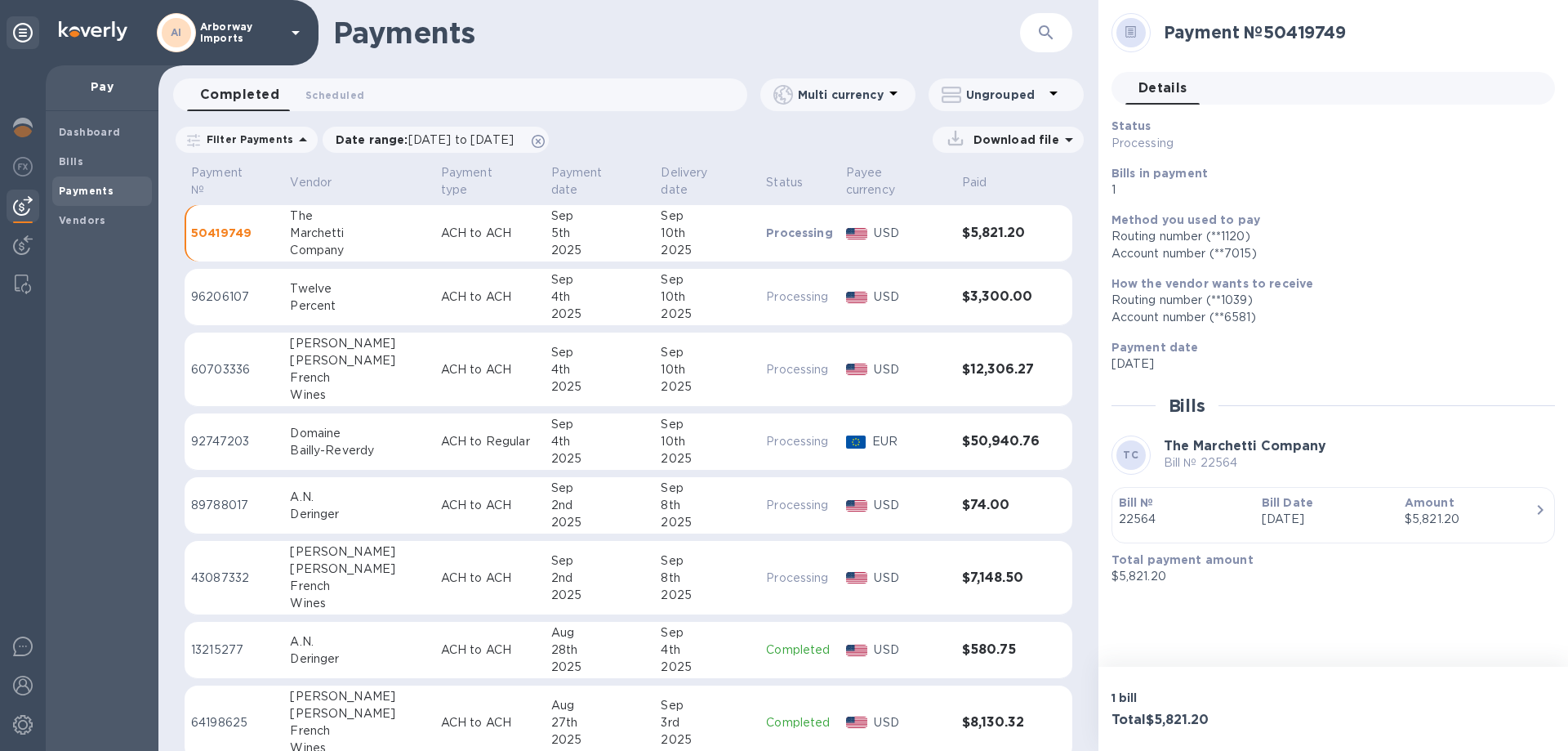
click at [1318, 510] on p "Bill Date" at bounding box center [1326, 502] width 130 height 16
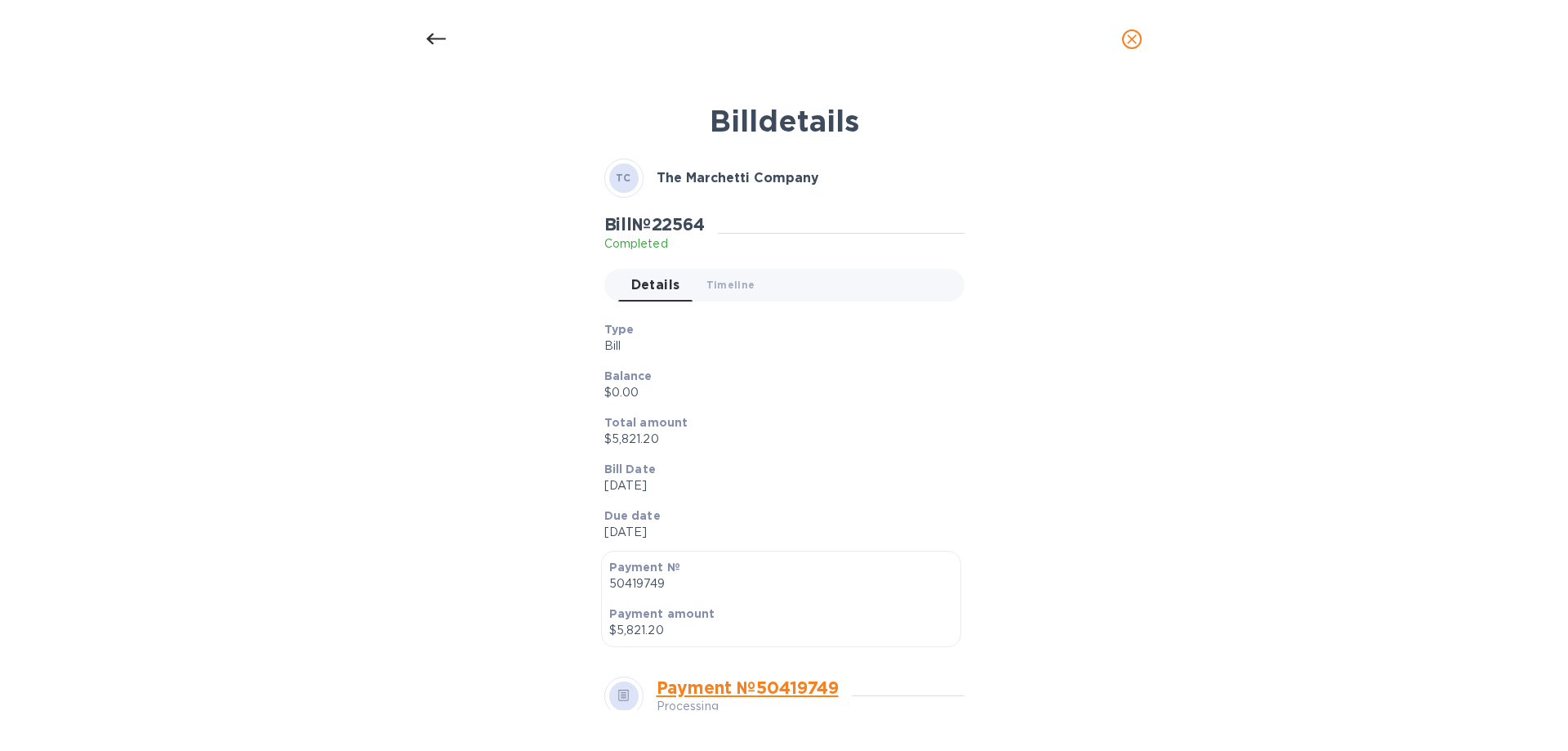
click at [886, 421] on p "Total amount" at bounding box center [778, 422] width 347 height 16
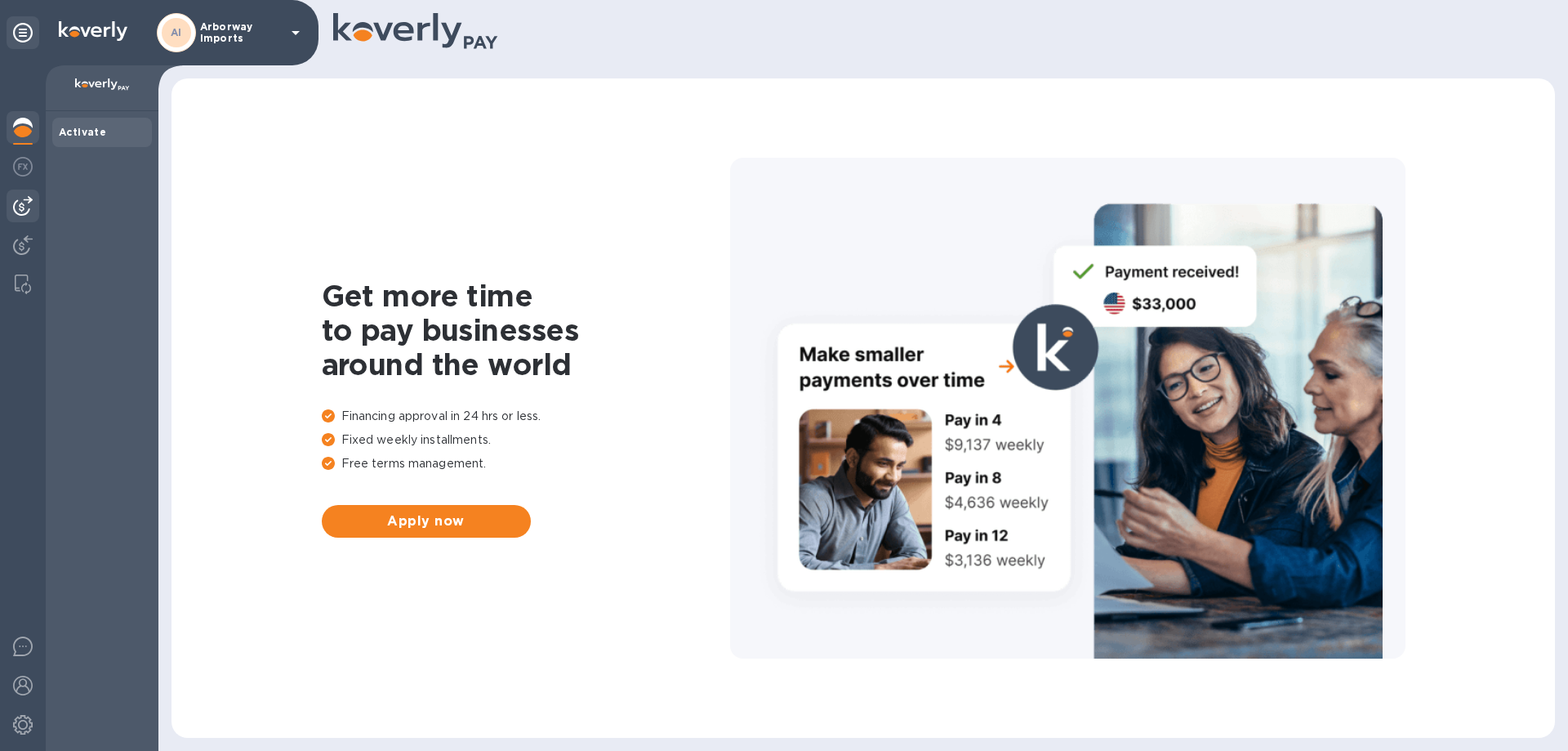
click at [23, 203] on img at bounding box center [23, 205] width 20 height 20
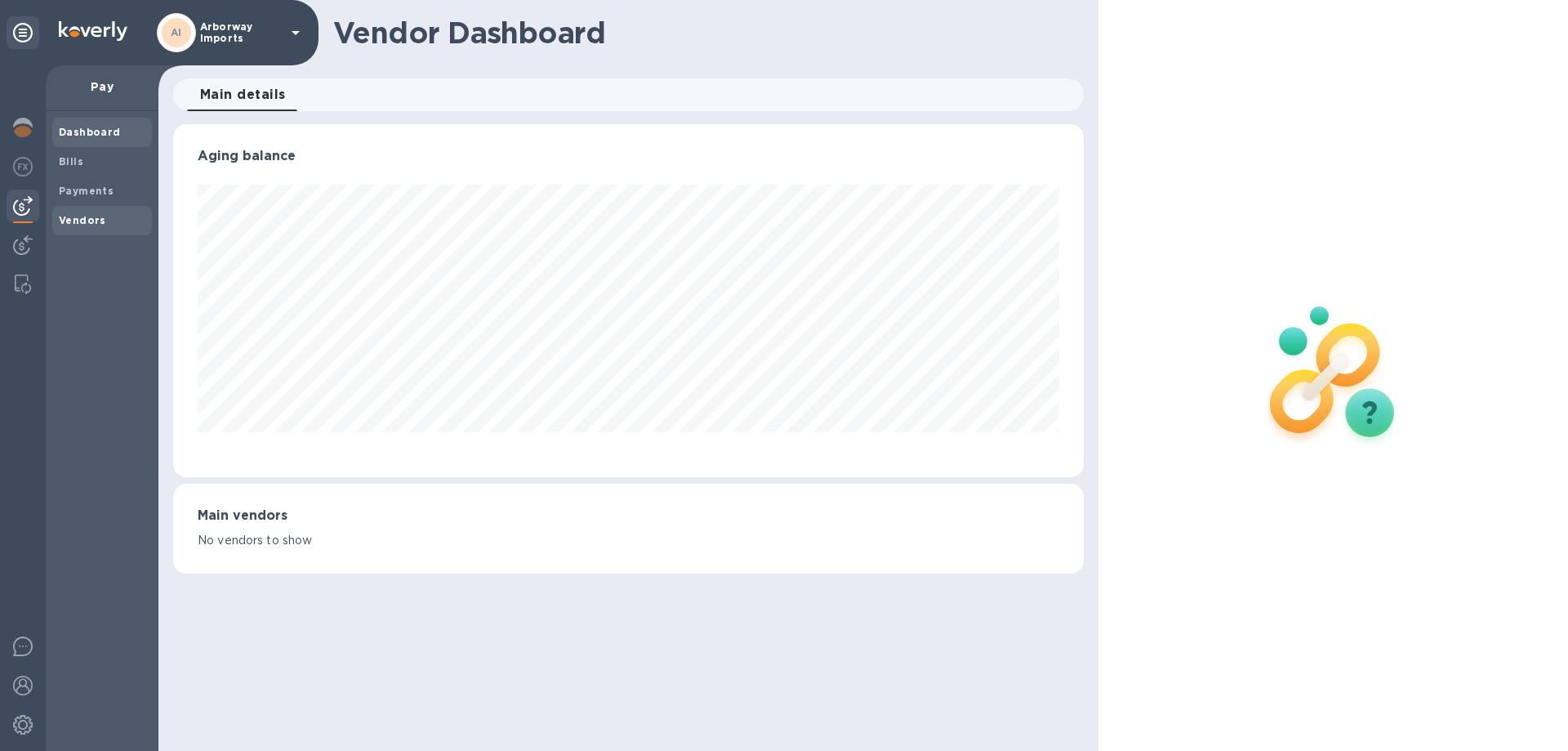
scroll to position [353, 910]
click at [87, 217] on b "Vendors" at bounding box center [82, 220] width 48 height 12
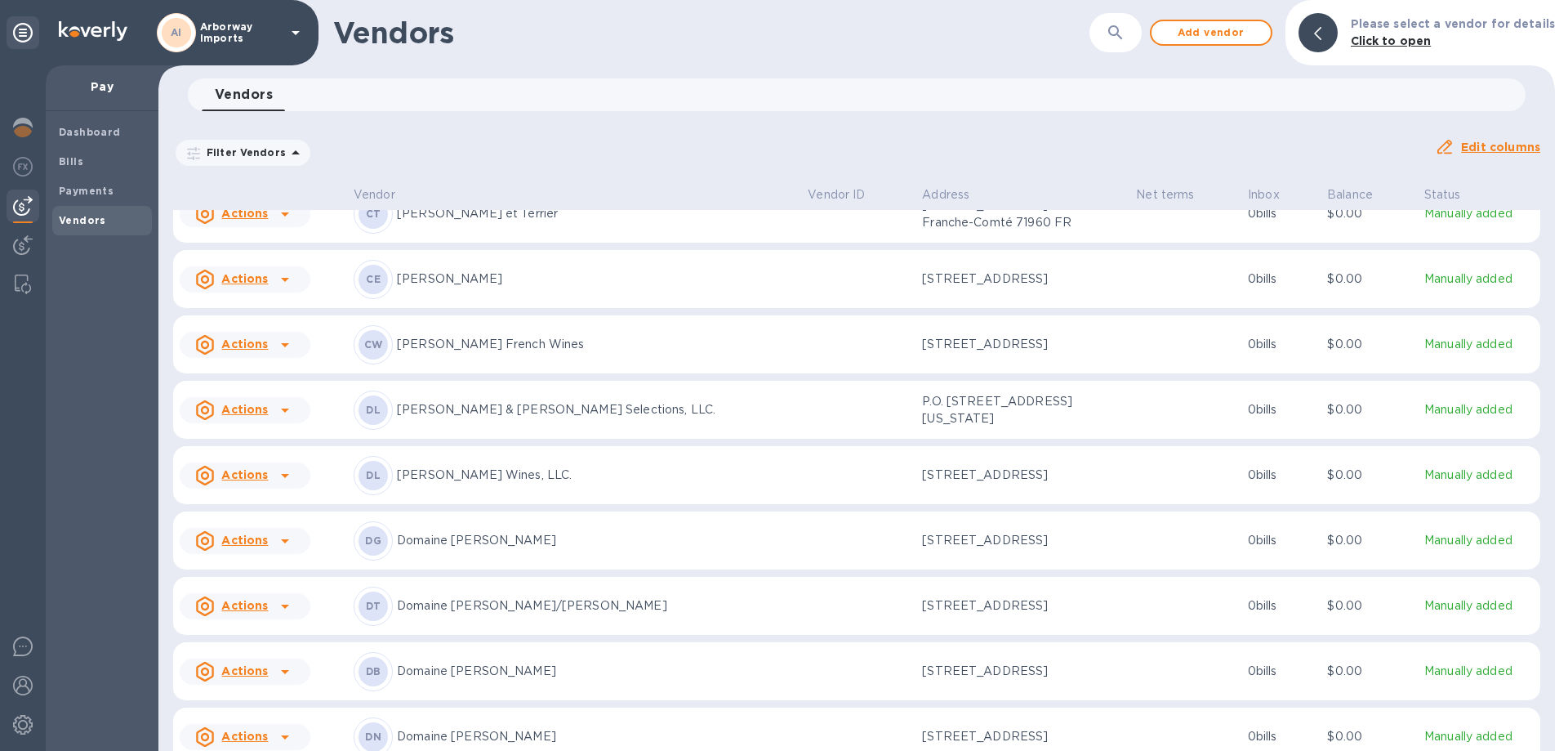
click at [569, 467] on p "[PERSON_NAME] Wines, LLC." at bounding box center [595, 476] width 397 height 17
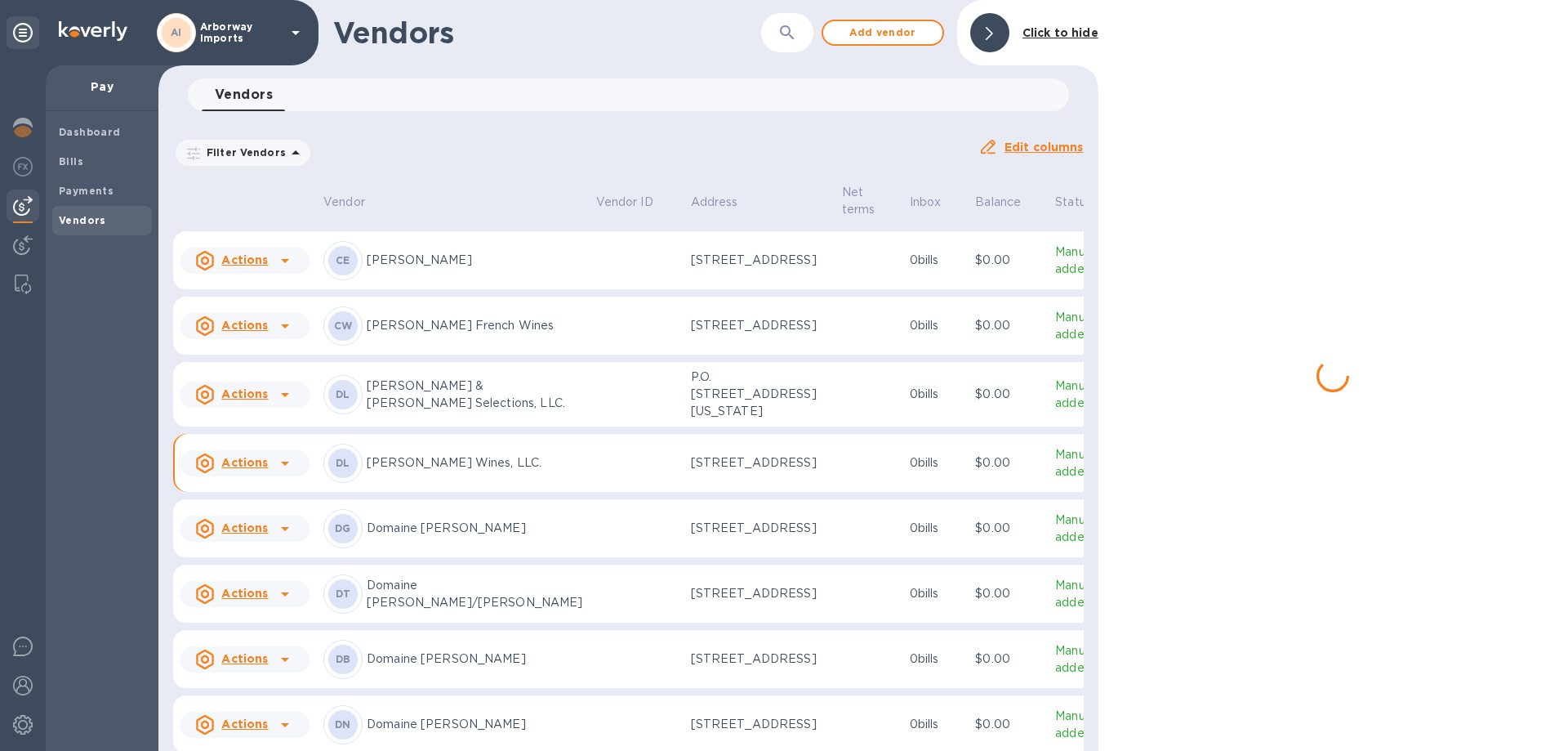
scroll to position [1968, 0]
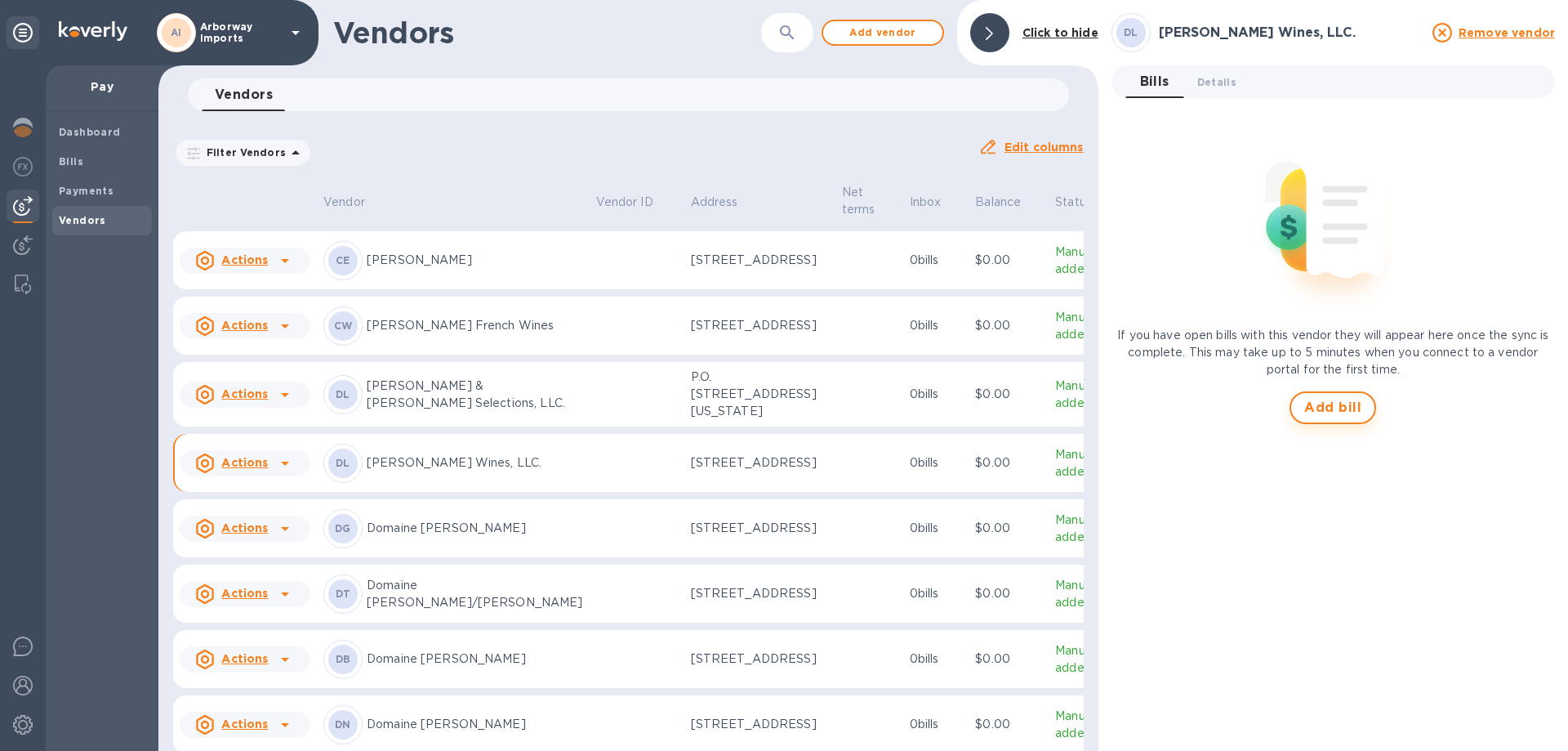
click at [1346, 407] on span "Add bill" at bounding box center [1332, 407] width 57 height 20
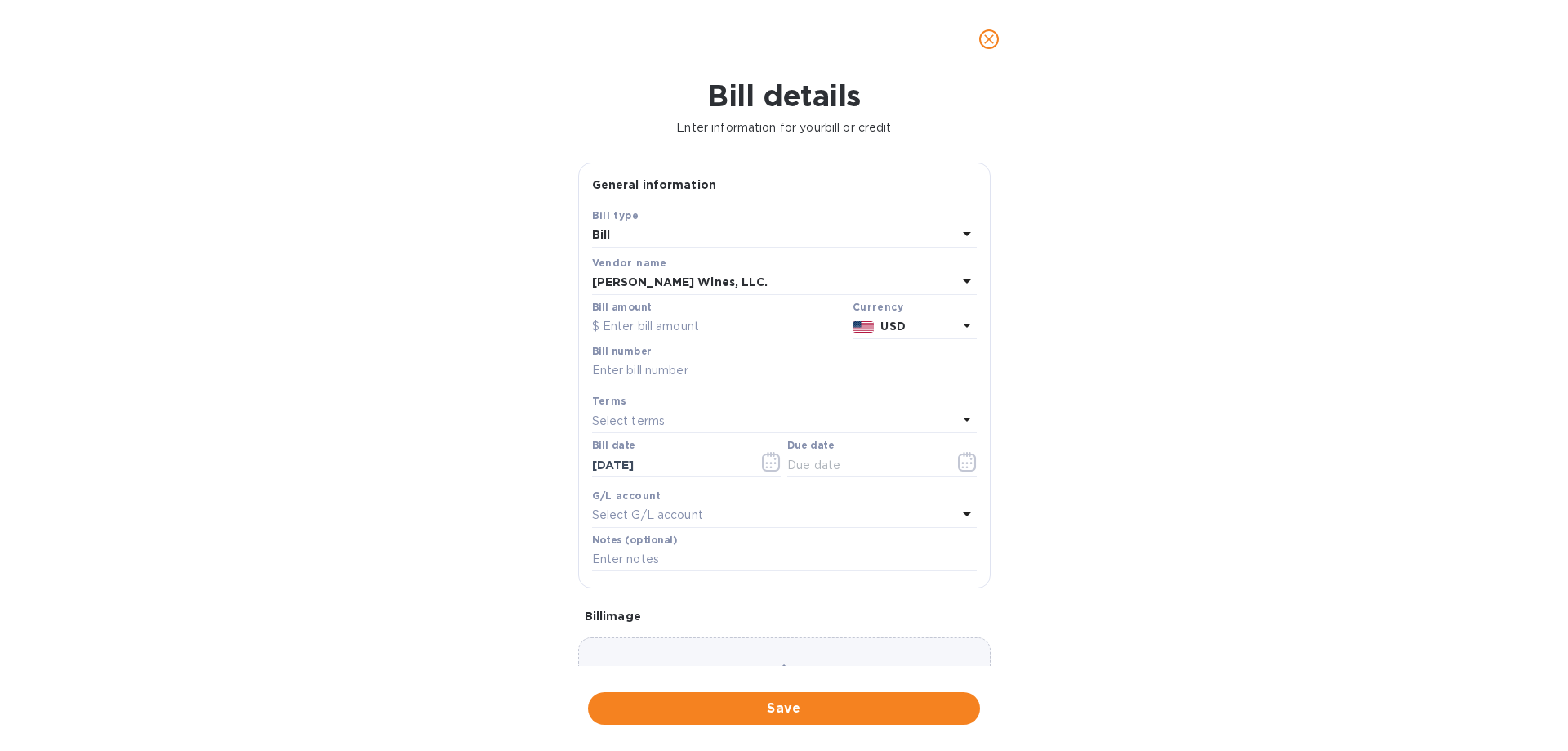
click at [732, 333] on input "text" at bounding box center [719, 327] width 254 height 24
type input "4,681.60"
click at [640, 385] on div at bounding box center [784, 384] width 384 height 3
click at [636, 379] on input "text" at bounding box center [784, 371] width 384 height 24
type input "11066"
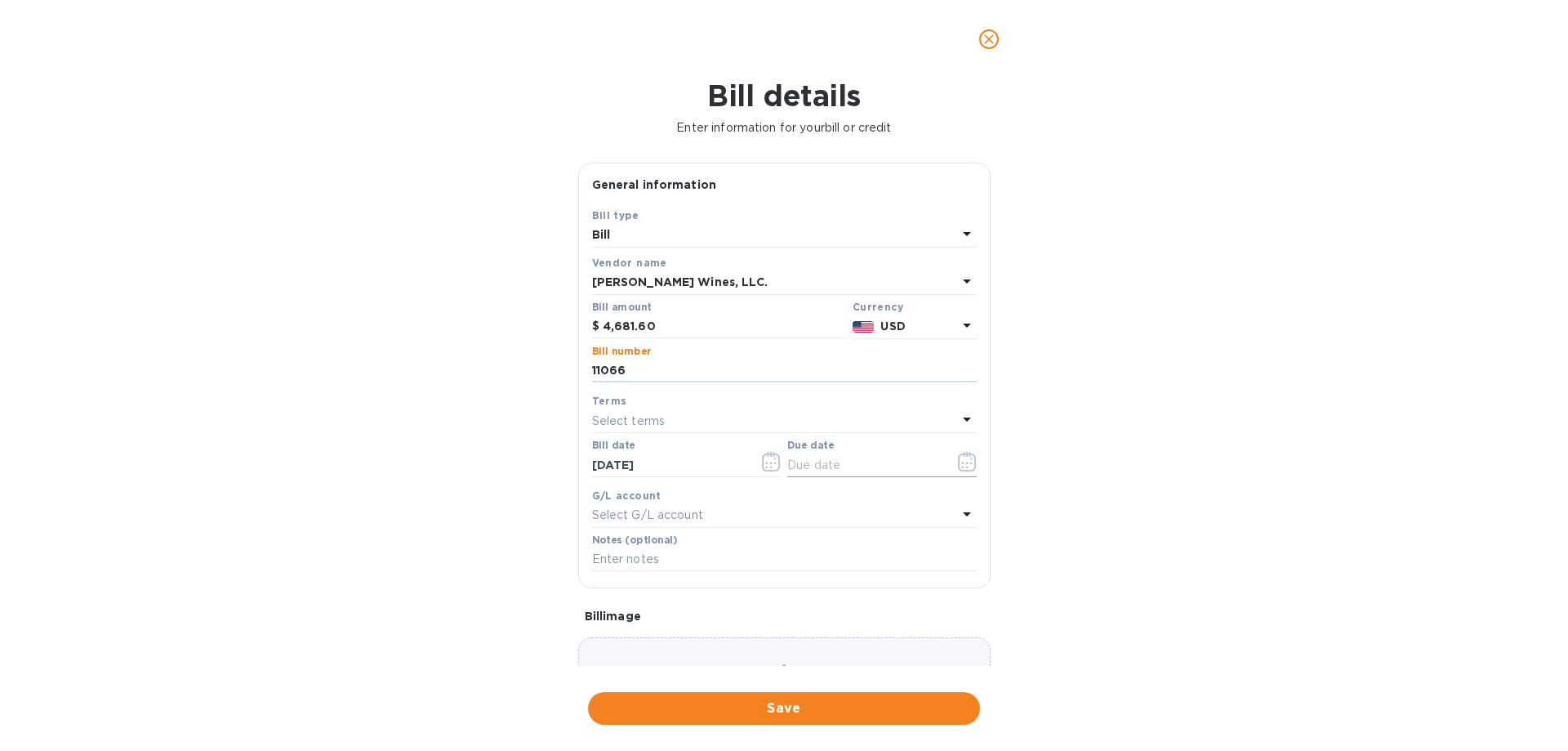
click at [971, 458] on button "button" at bounding box center [967, 461] width 38 height 39
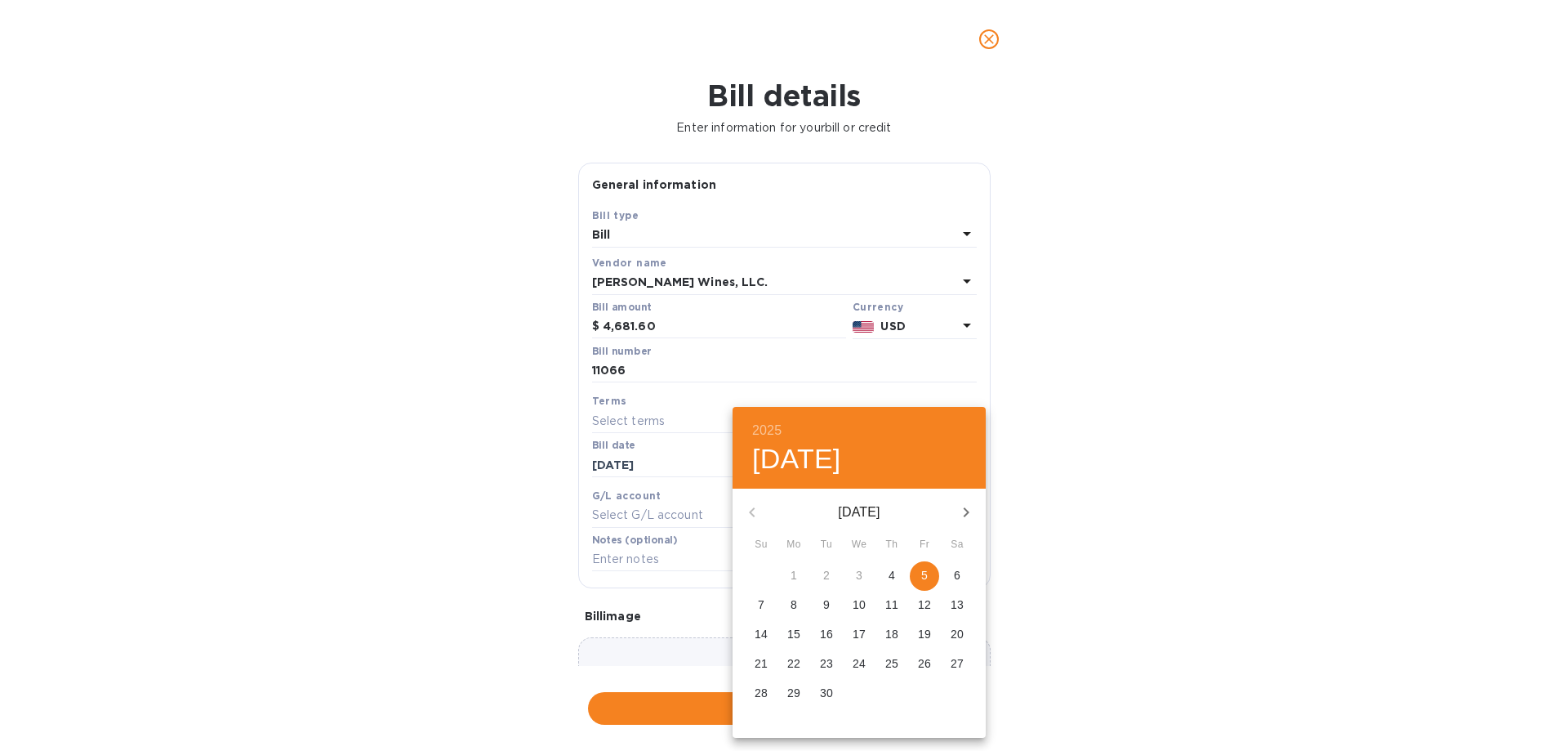
click at [917, 575] on span "5" at bounding box center [925, 575] width 29 height 16
type input "[DATE]"
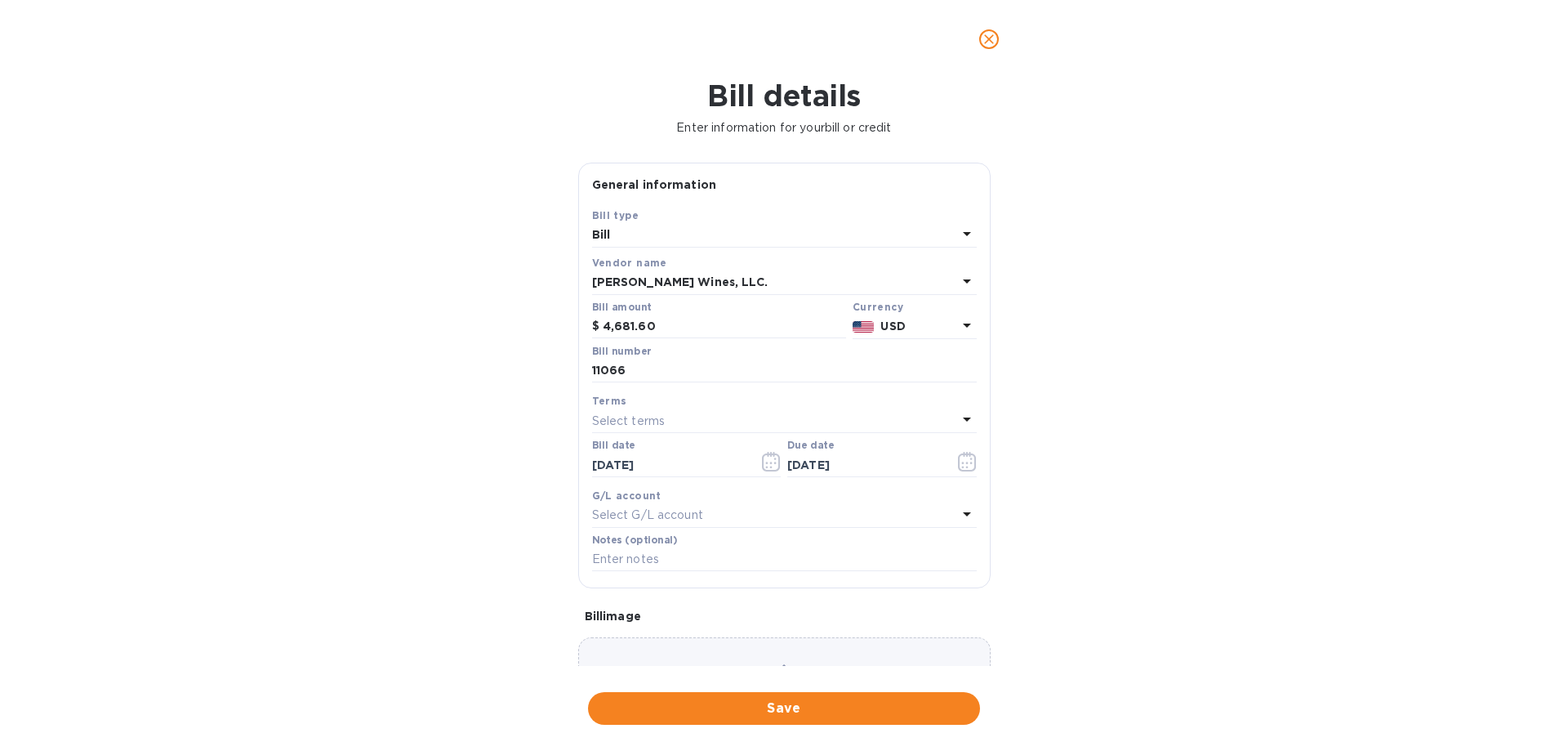
click at [755, 647] on div "Choose a bill and drag it here" at bounding box center [784, 696] width 412 height 118
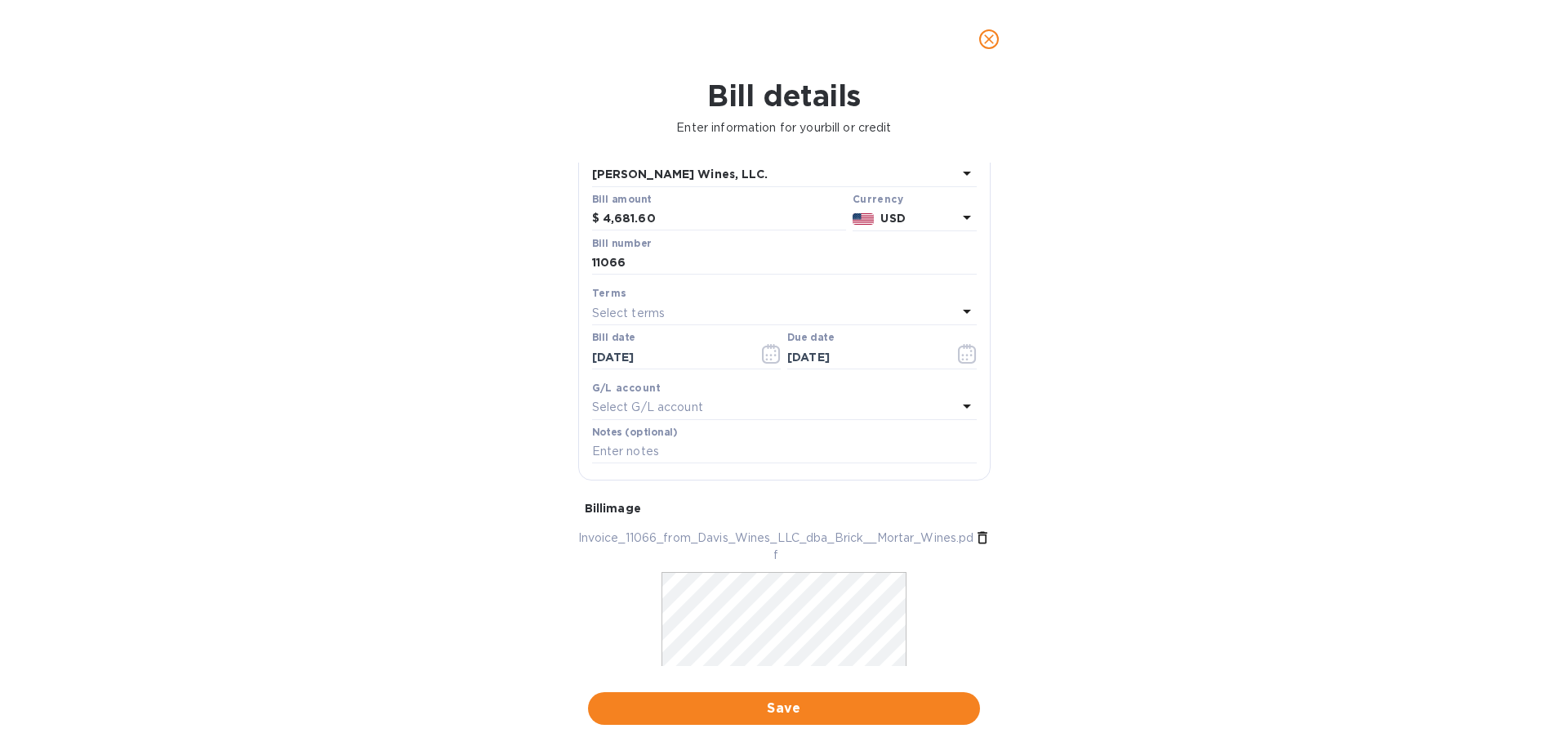
scroll to position [176, 0]
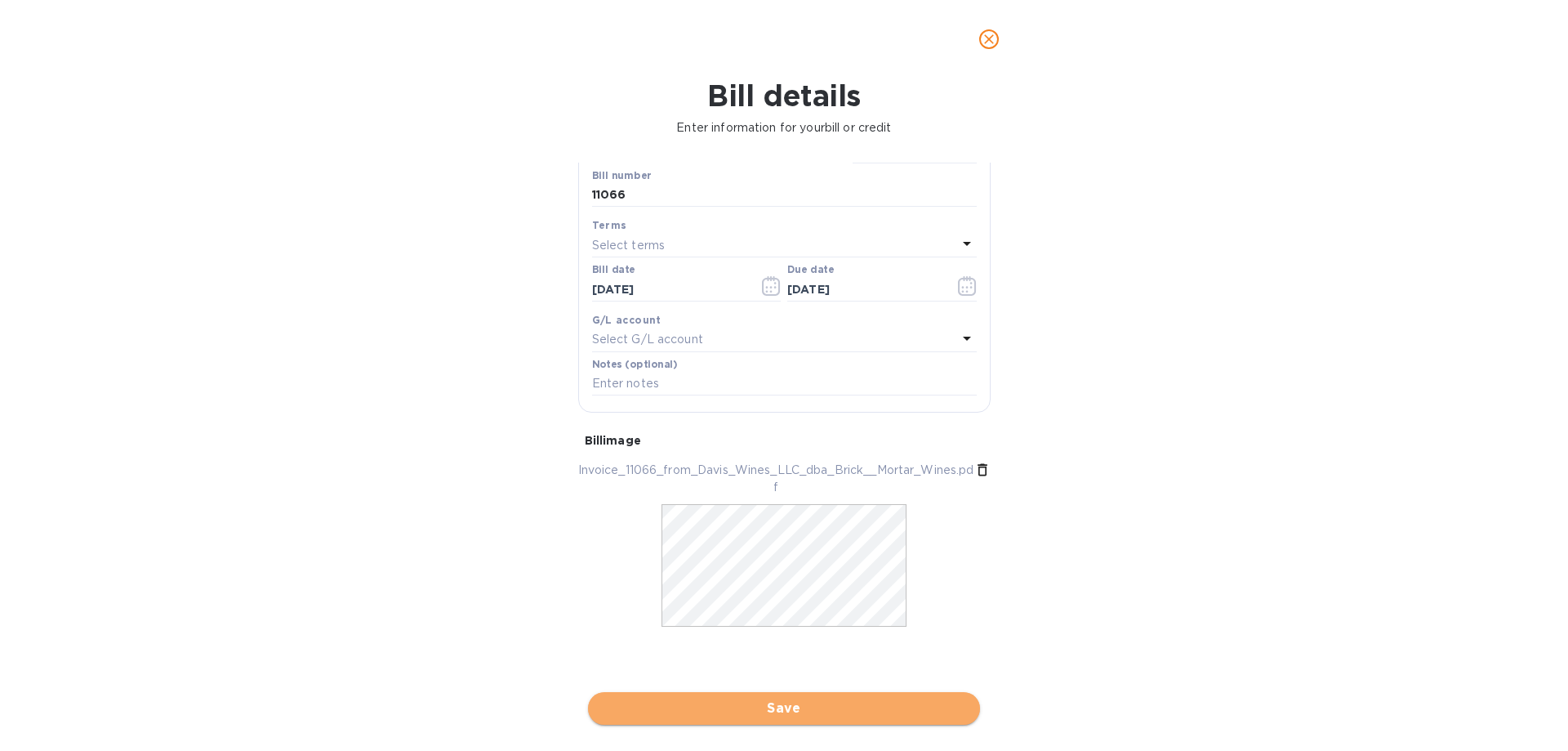
click at [823, 712] on span "Save" at bounding box center [784, 708] width 366 height 20
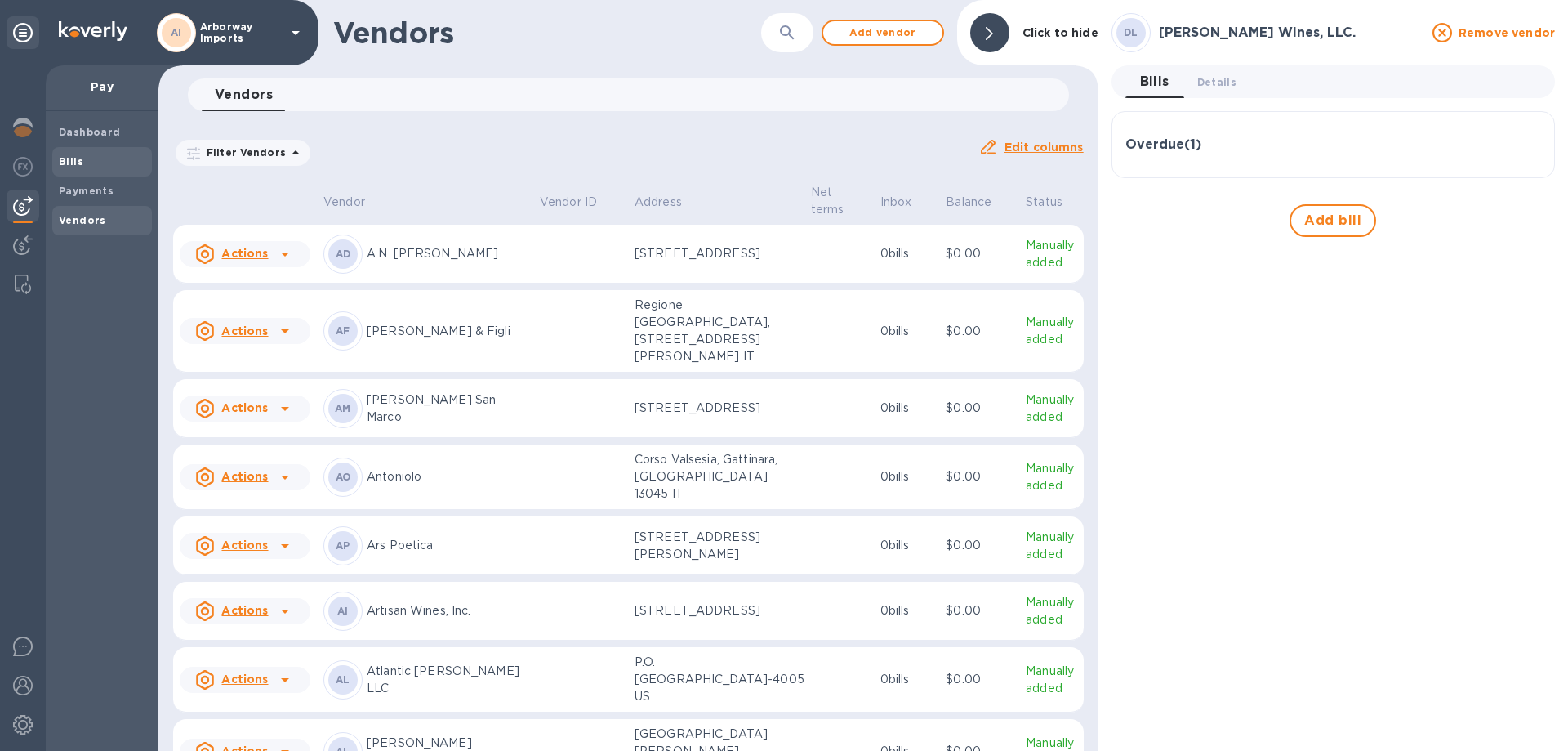
click at [122, 159] on span "Bills" at bounding box center [102, 161] width 87 height 16
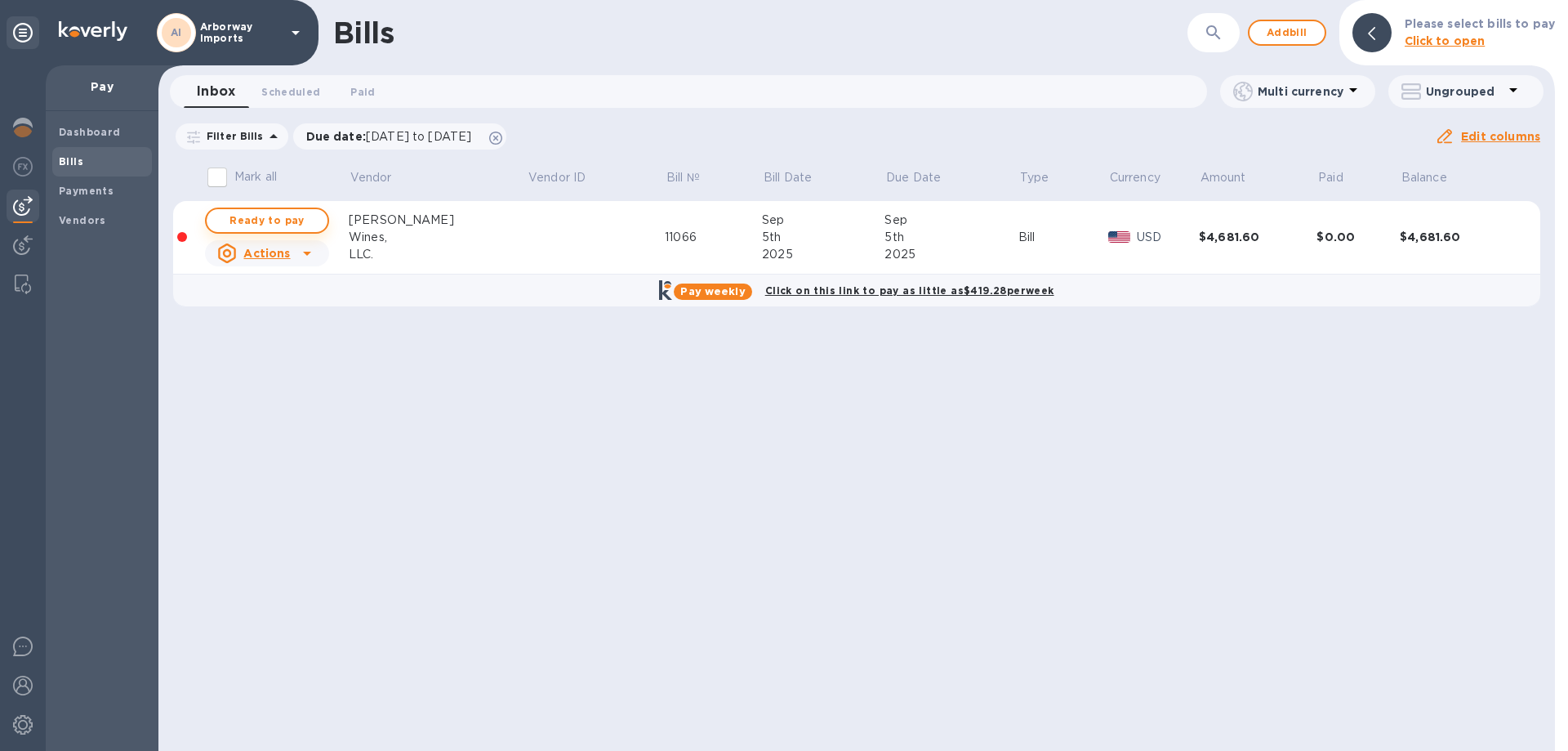
click at [248, 222] on span "Ready to pay" at bounding box center [267, 220] width 94 height 20
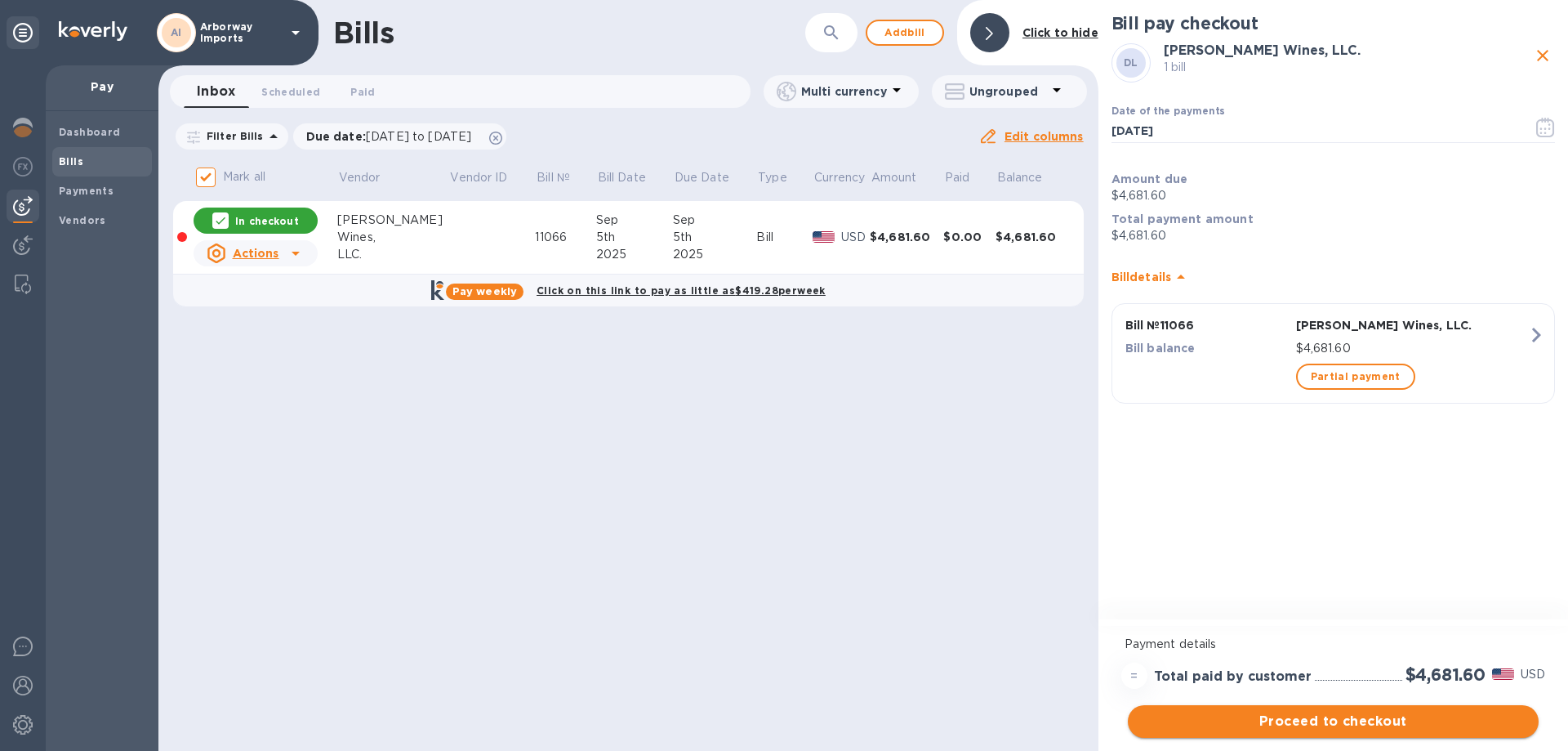
click at [1441, 727] on span "Proceed to checkout" at bounding box center [1333, 722] width 384 height 20
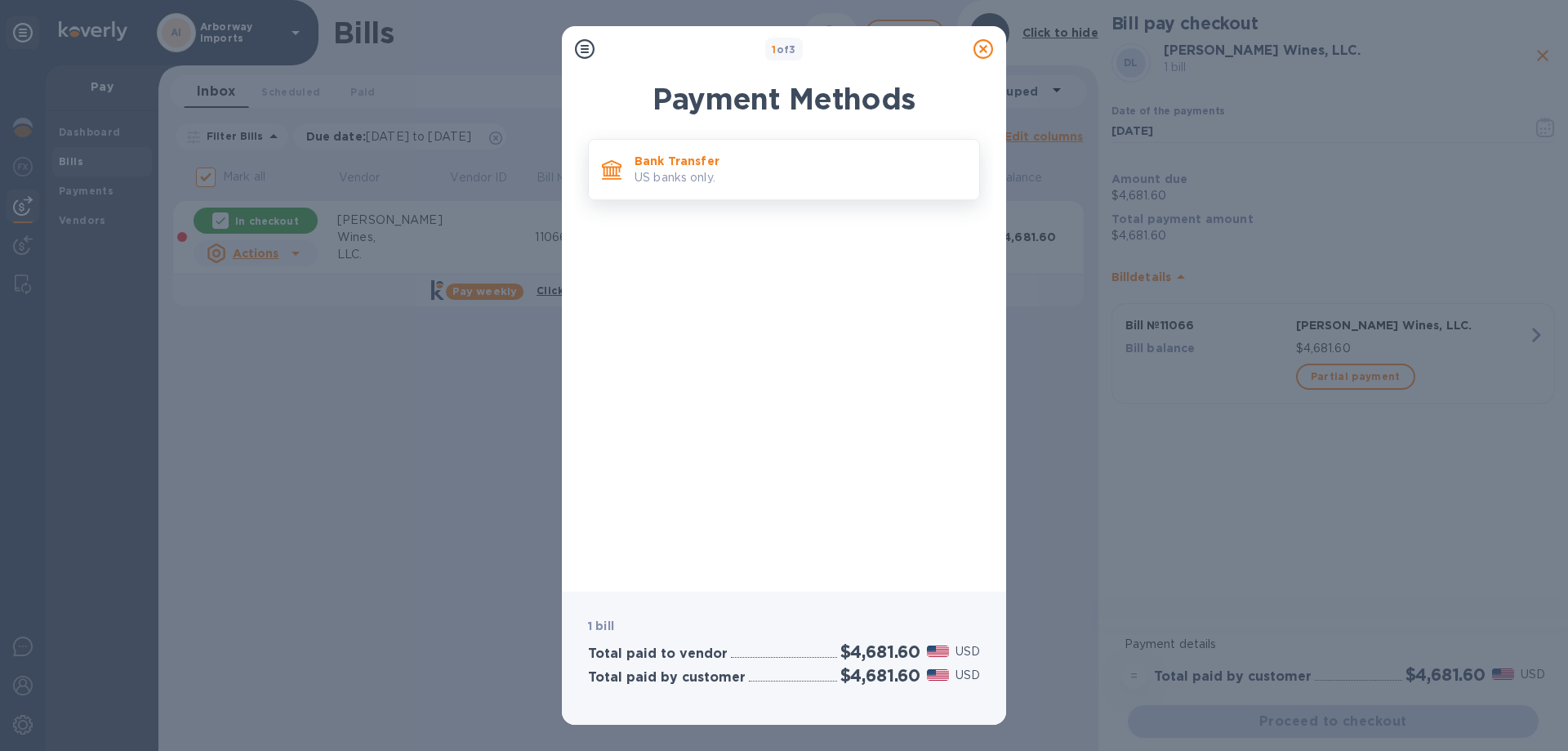
click at [712, 172] on p "US banks only." at bounding box center [800, 178] width 332 height 17
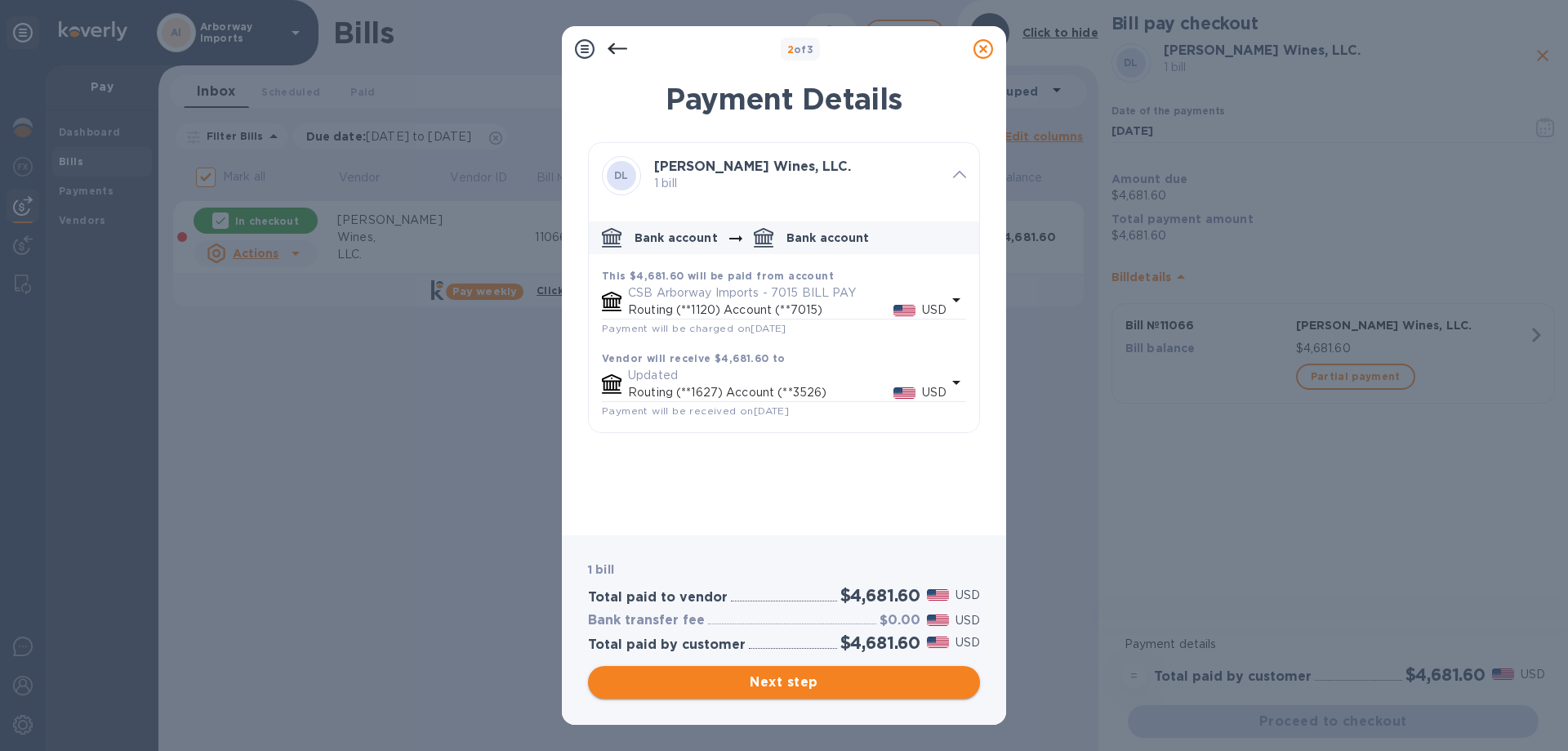
click at [707, 682] on span "Next step" at bounding box center [784, 682] width 366 height 20
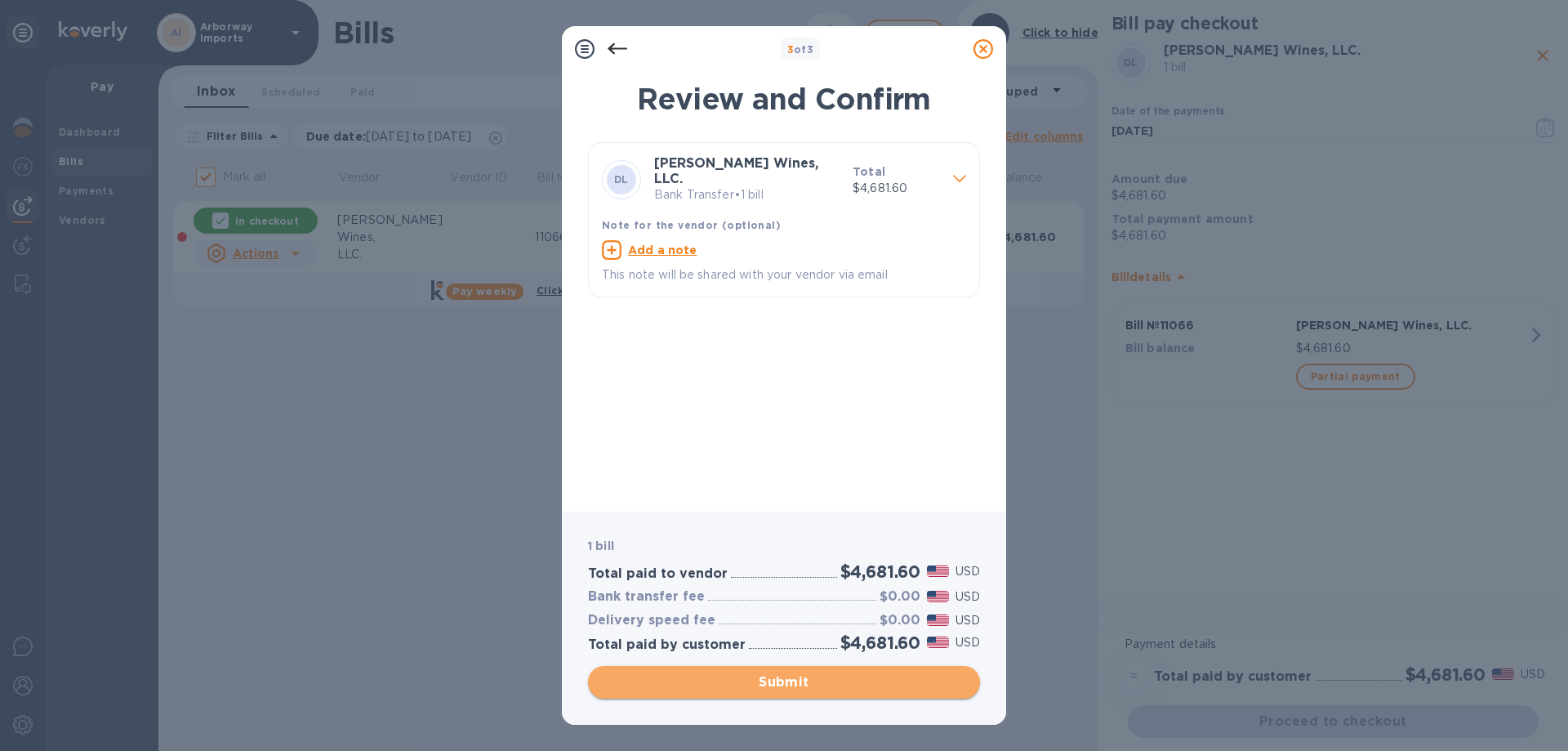
click at [713, 687] on span "Submit" at bounding box center [784, 682] width 366 height 20
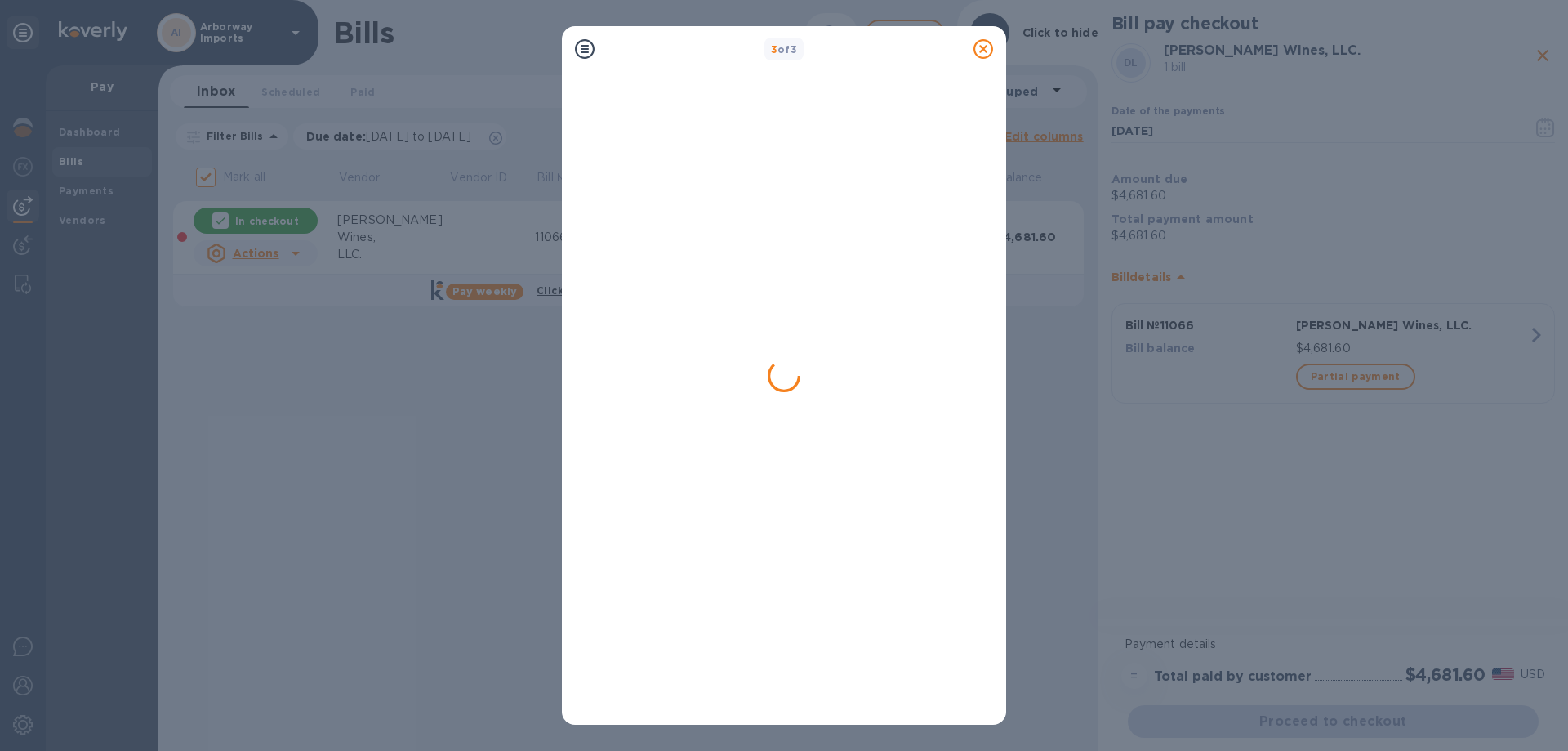
checkbox input "false"
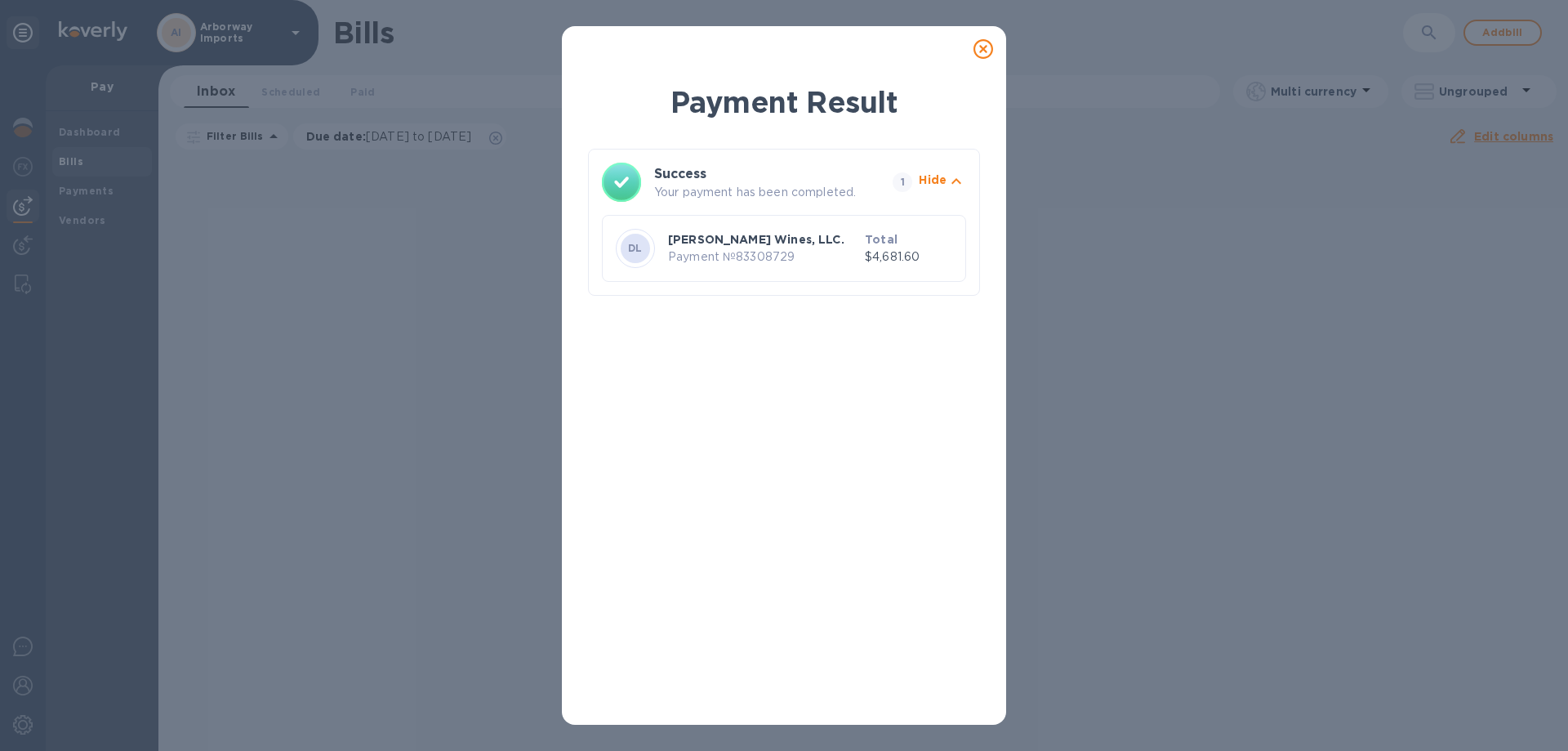
click at [989, 45] on icon at bounding box center [983, 49] width 20 height 20
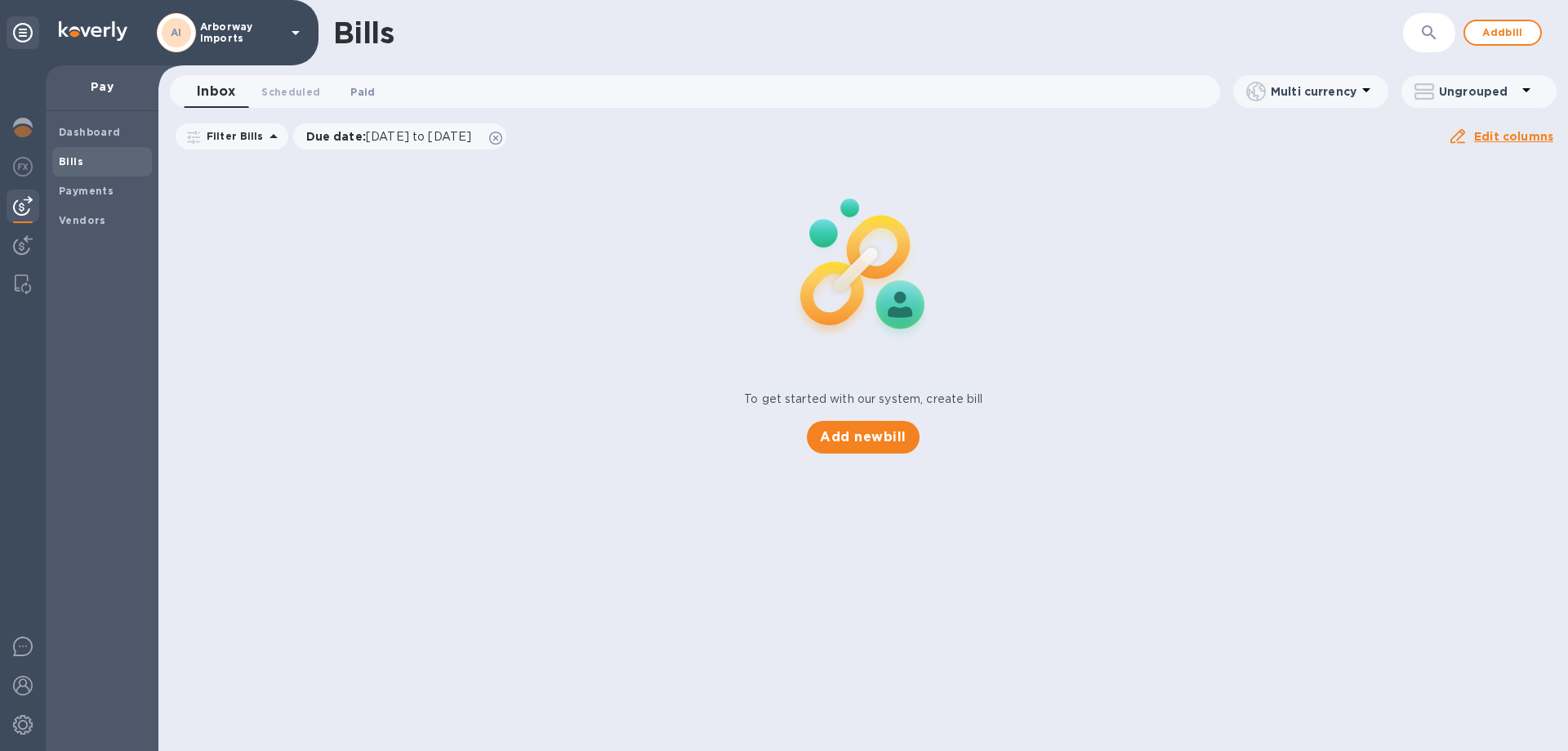
click at [351, 94] on span "Paid 0" at bounding box center [363, 92] width 24 height 17
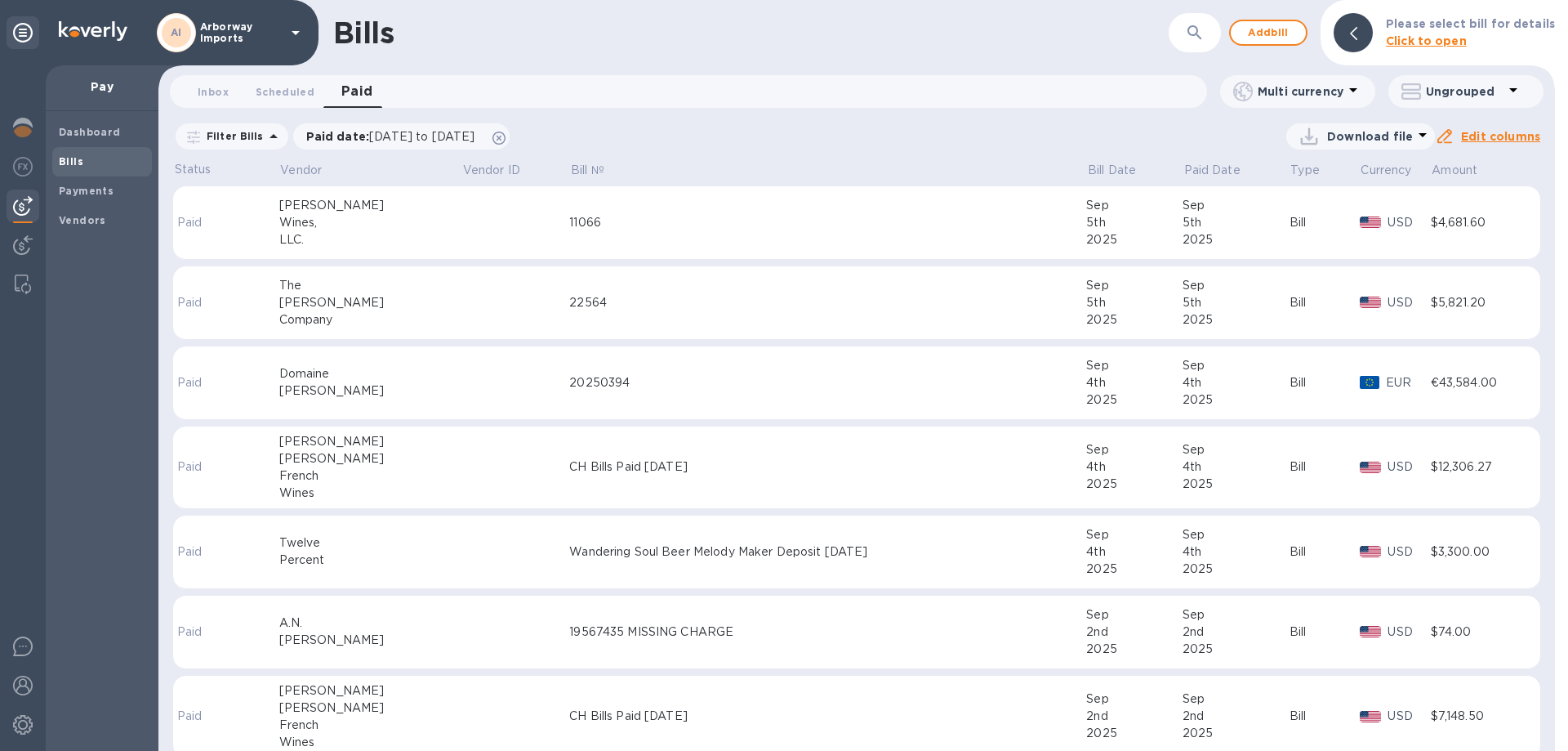
click at [539, 223] on td at bounding box center [515, 223] width 108 height 74
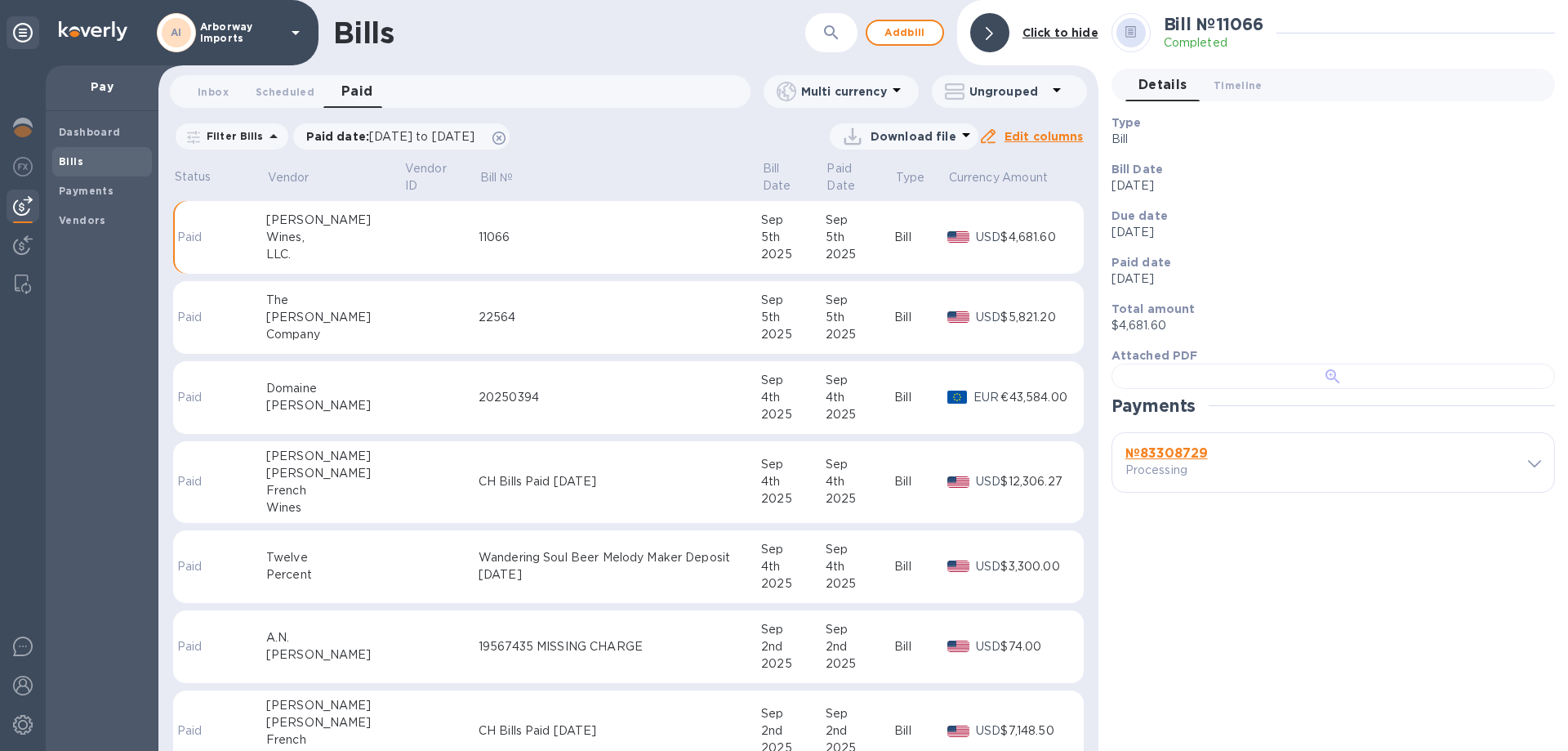
scroll to position [315, 0]
click at [1178, 461] on b "№ 83308729" at bounding box center [1166, 453] width 82 height 16
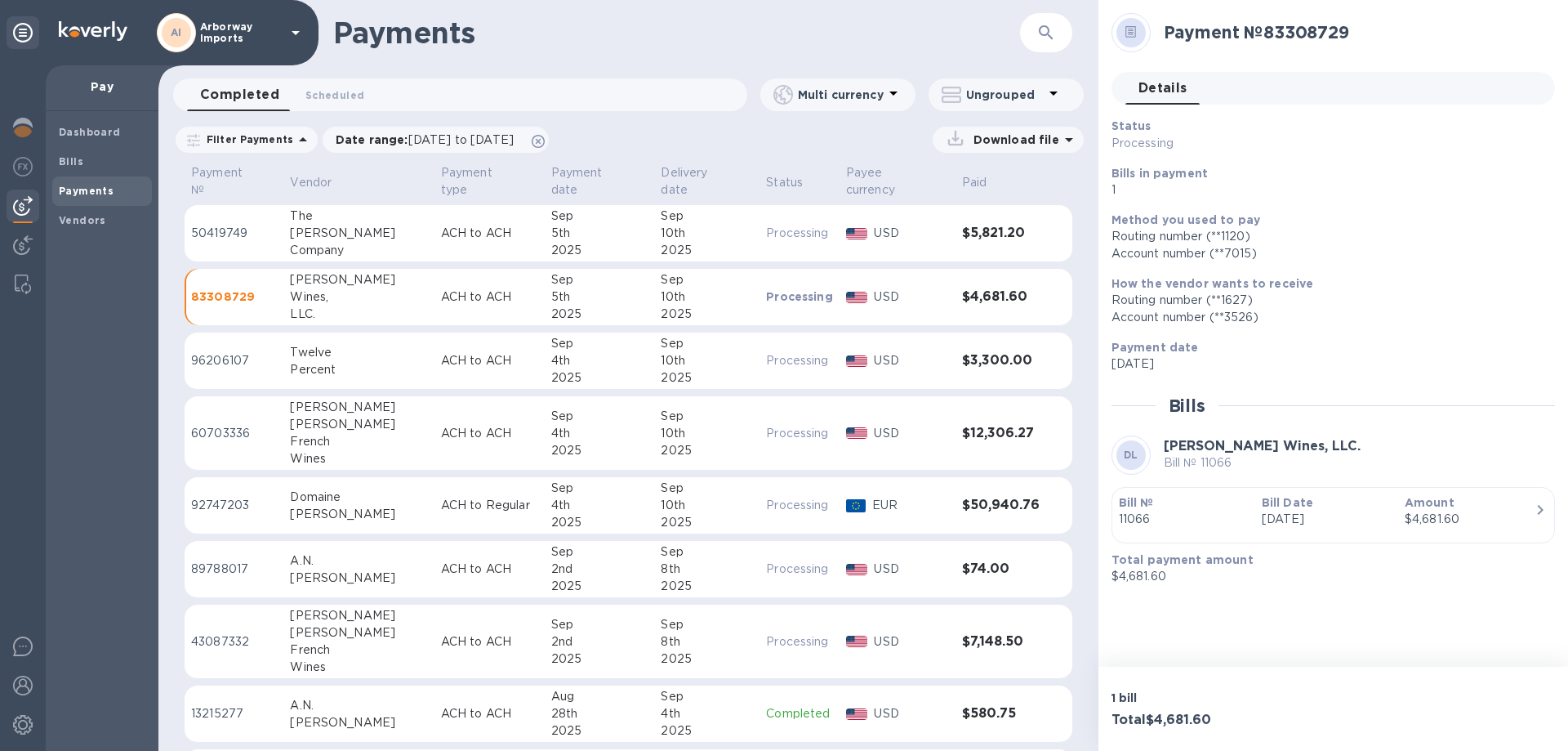
click at [1397, 507] on div "Bill Date [DATE]" at bounding box center [1326, 511] width 143 height 47
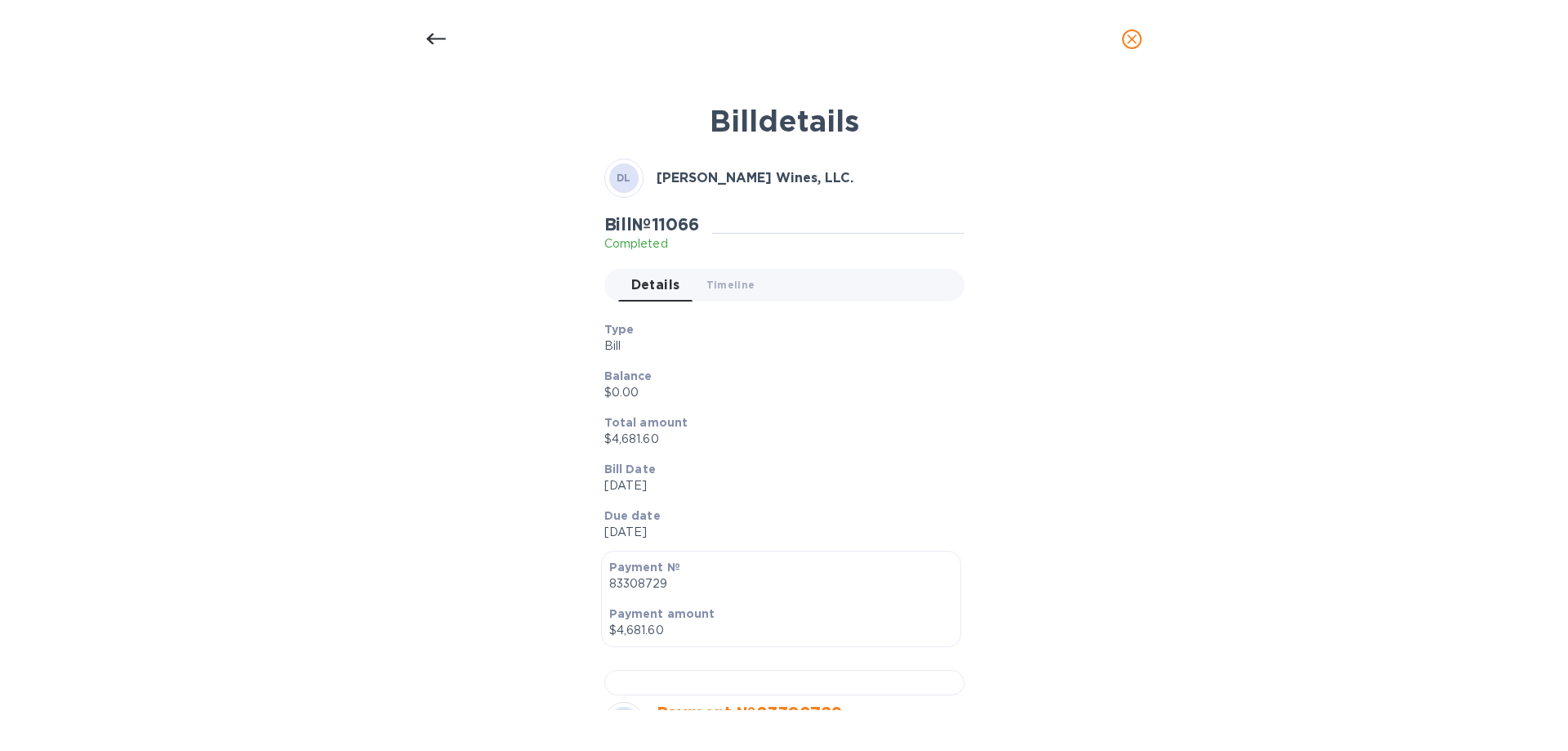
click at [799, 411] on div "Total amount $4,681.60" at bounding box center [778, 431] width 360 height 47
